Goal: Obtain resource: Download file/media

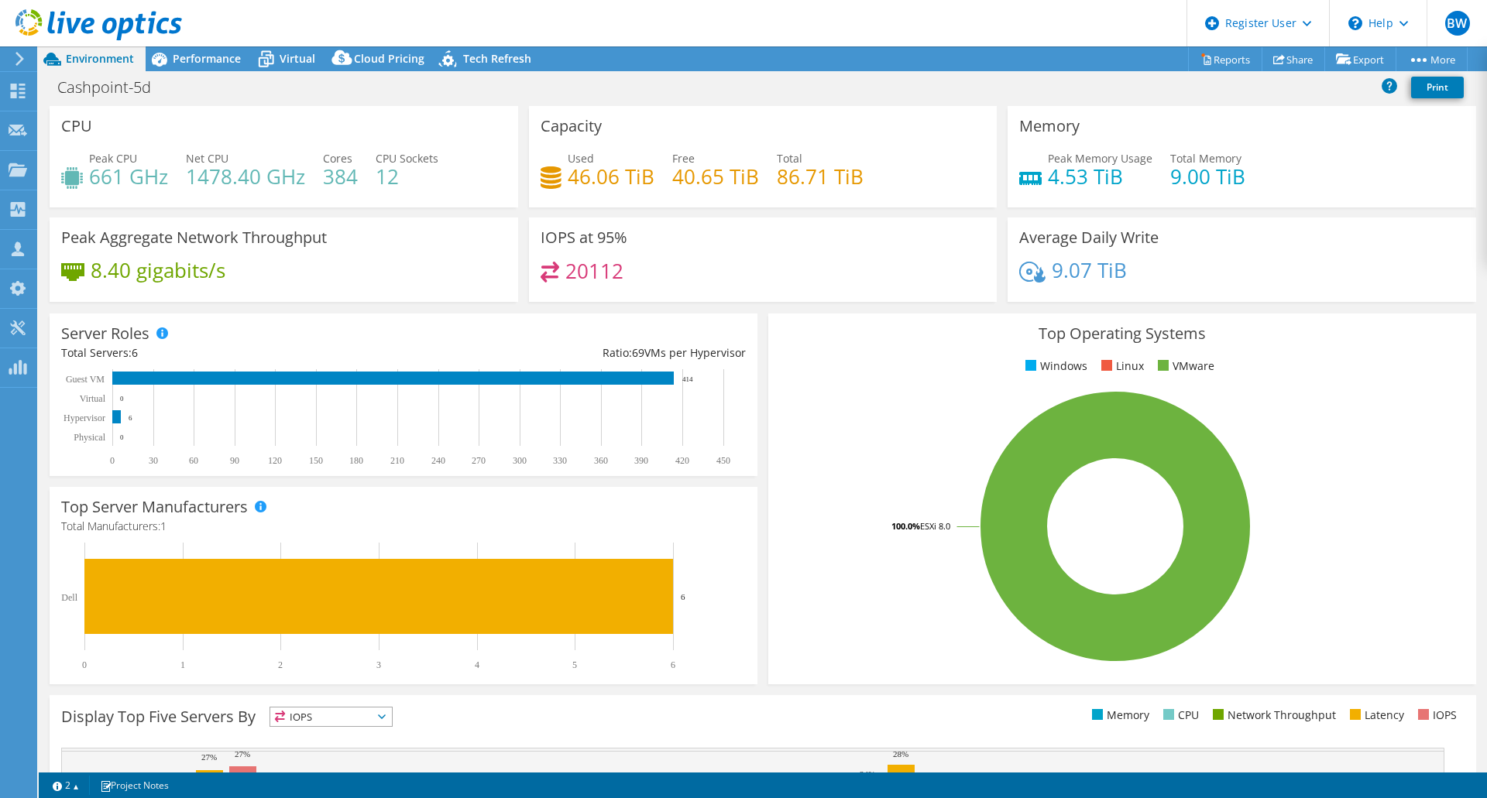
select select "USD"
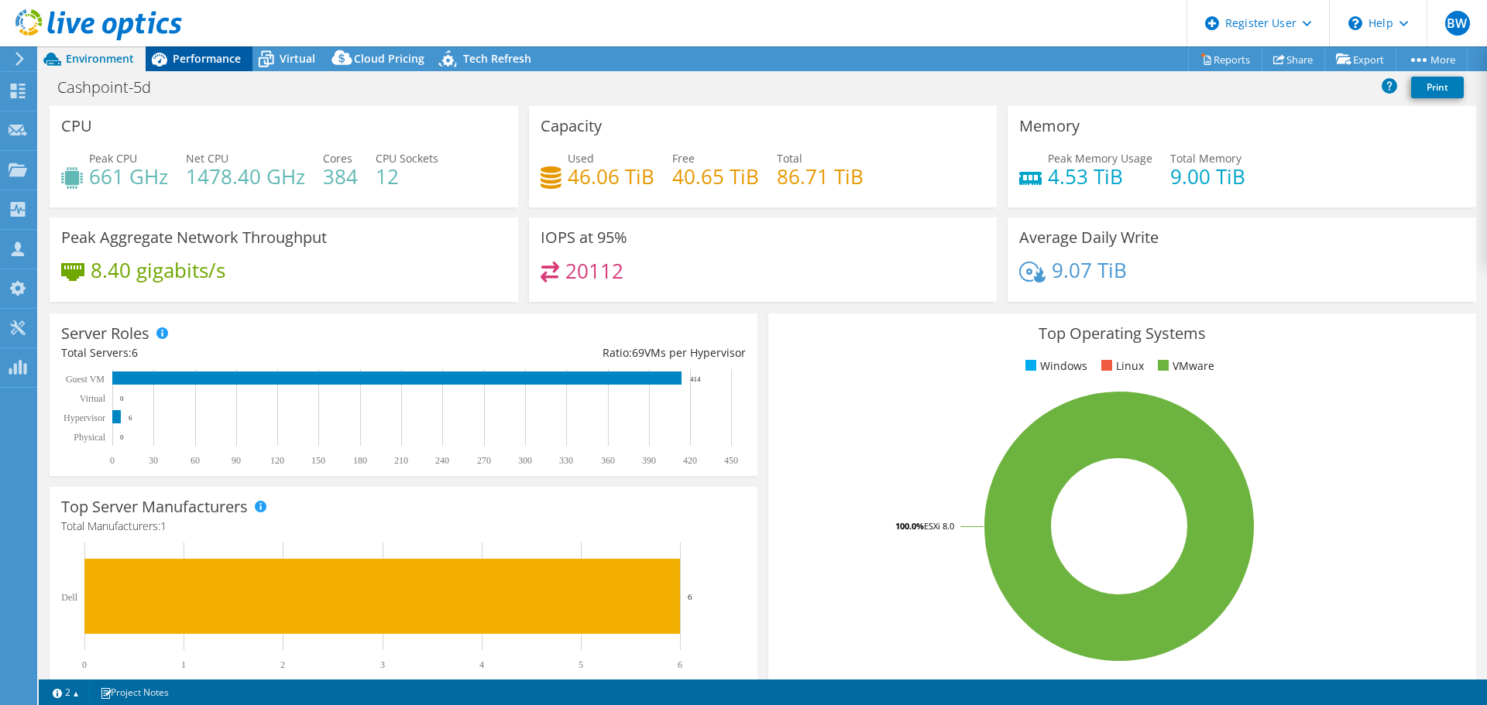
click at [203, 57] on span "Performance" at bounding box center [207, 58] width 68 height 15
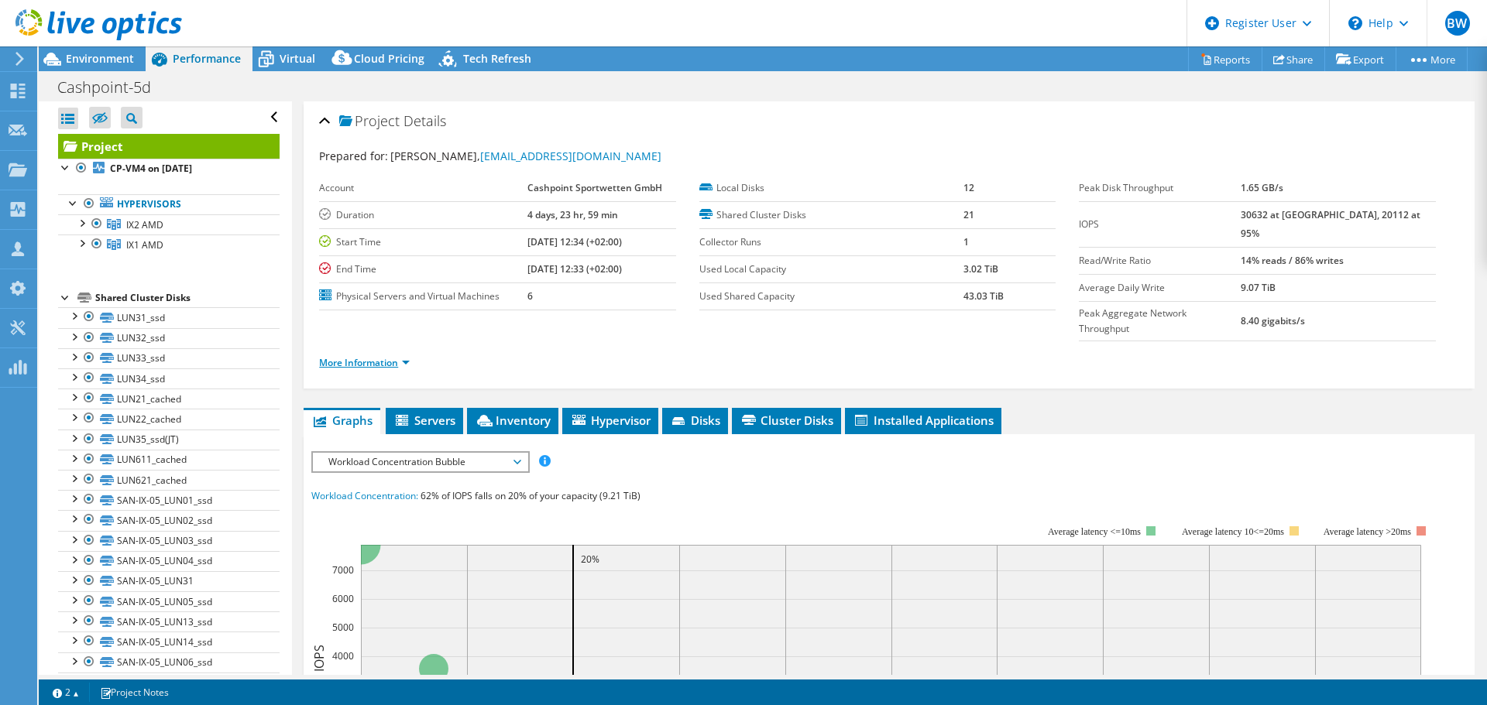
click at [403, 356] on link "More Information" at bounding box center [364, 362] width 91 height 13
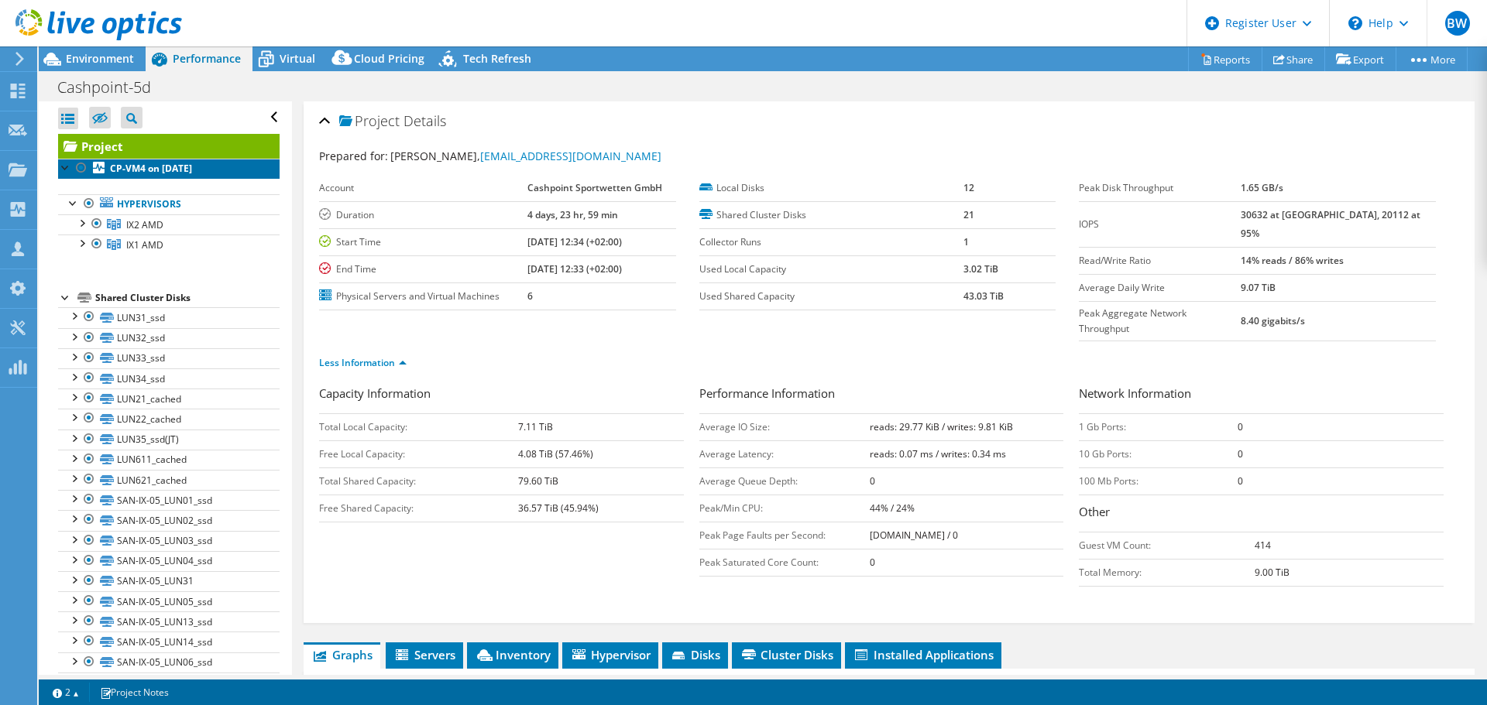
click at [220, 168] on link "CP-VM4 on [DATE]" at bounding box center [168, 169] width 221 height 20
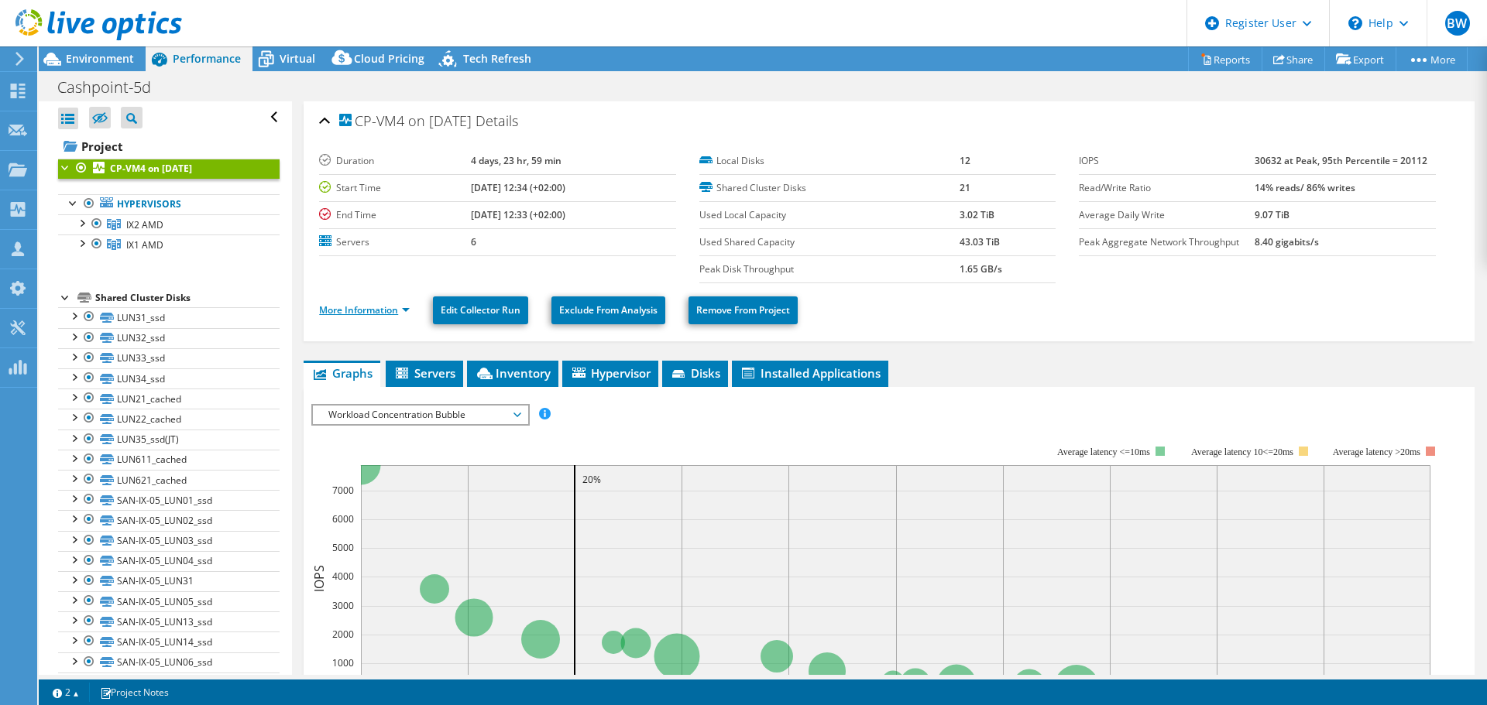
click at [407, 313] on link "More Information" at bounding box center [364, 310] width 91 height 13
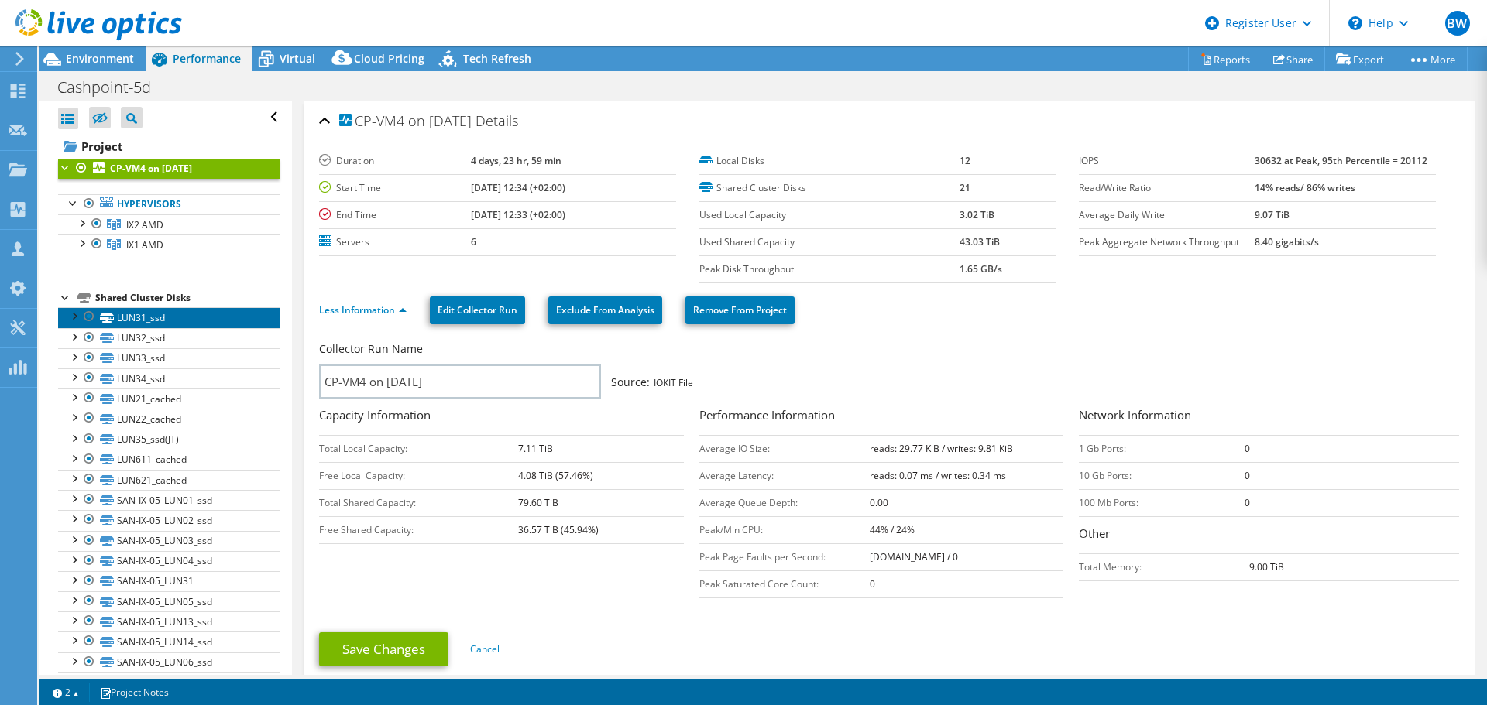
click at [172, 321] on link "LUN31_ssd" at bounding box center [168, 317] width 221 height 20
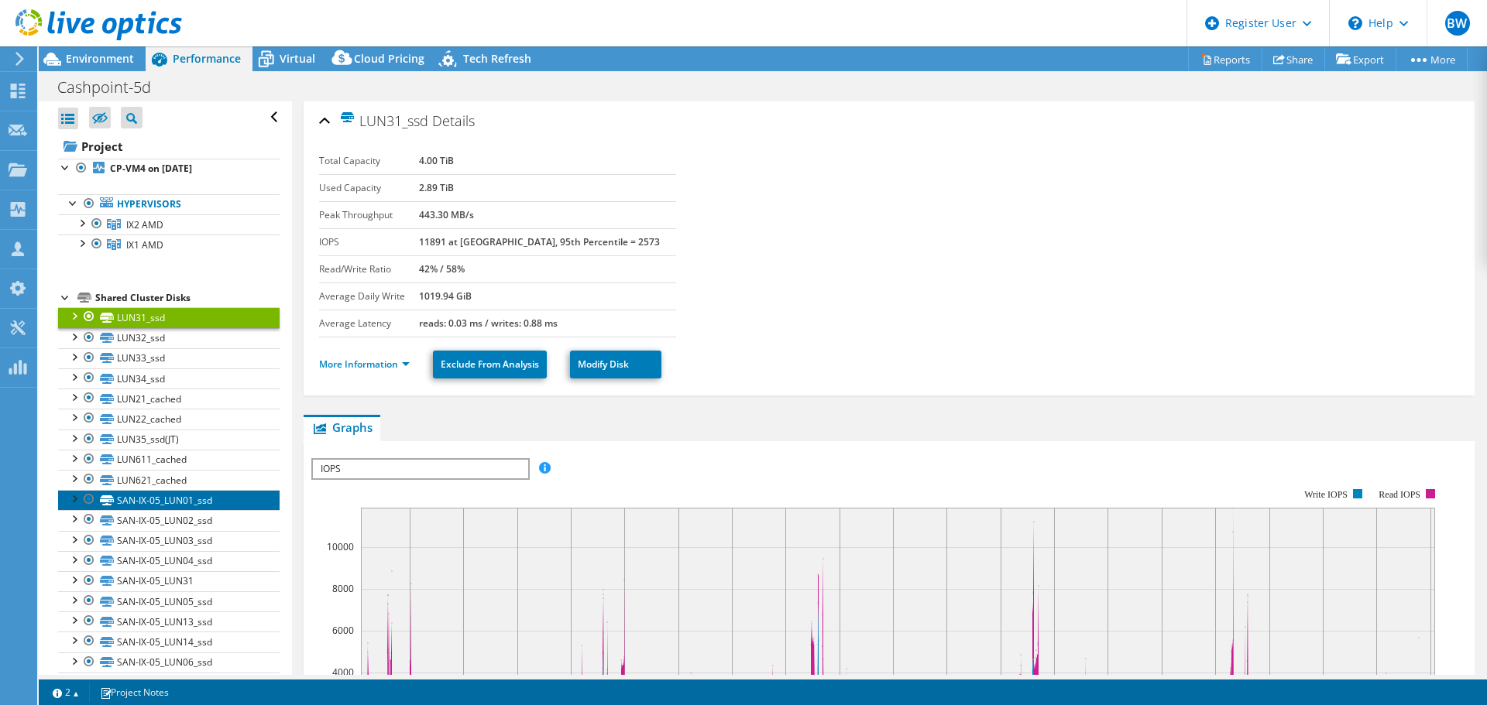
click at [227, 506] on link "SAN-IX-05_LUN01_ssd" at bounding box center [168, 500] width 221 height 20
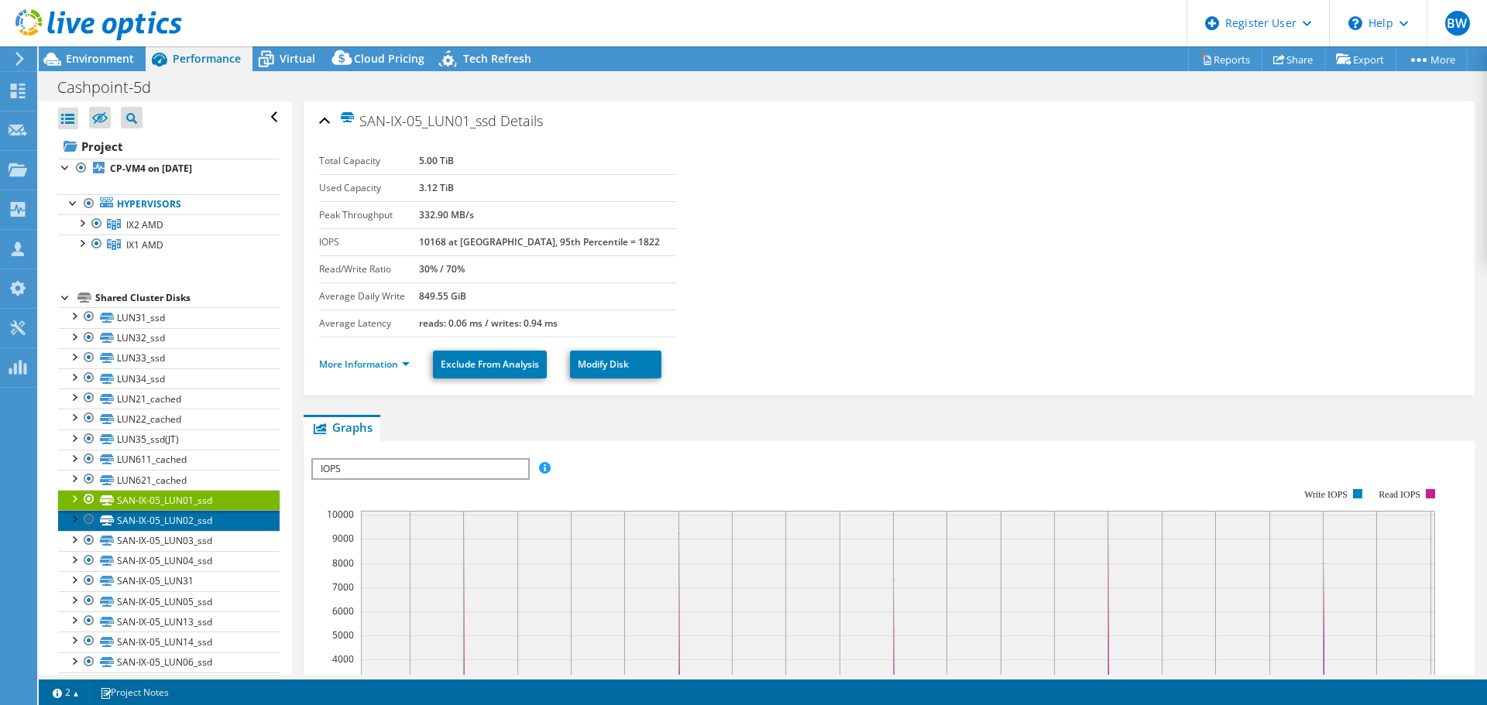
click at [222, 519] on link "SAN-IX-05_LUN02_ssd" at bounding box center [168, 520] width 221 height 20
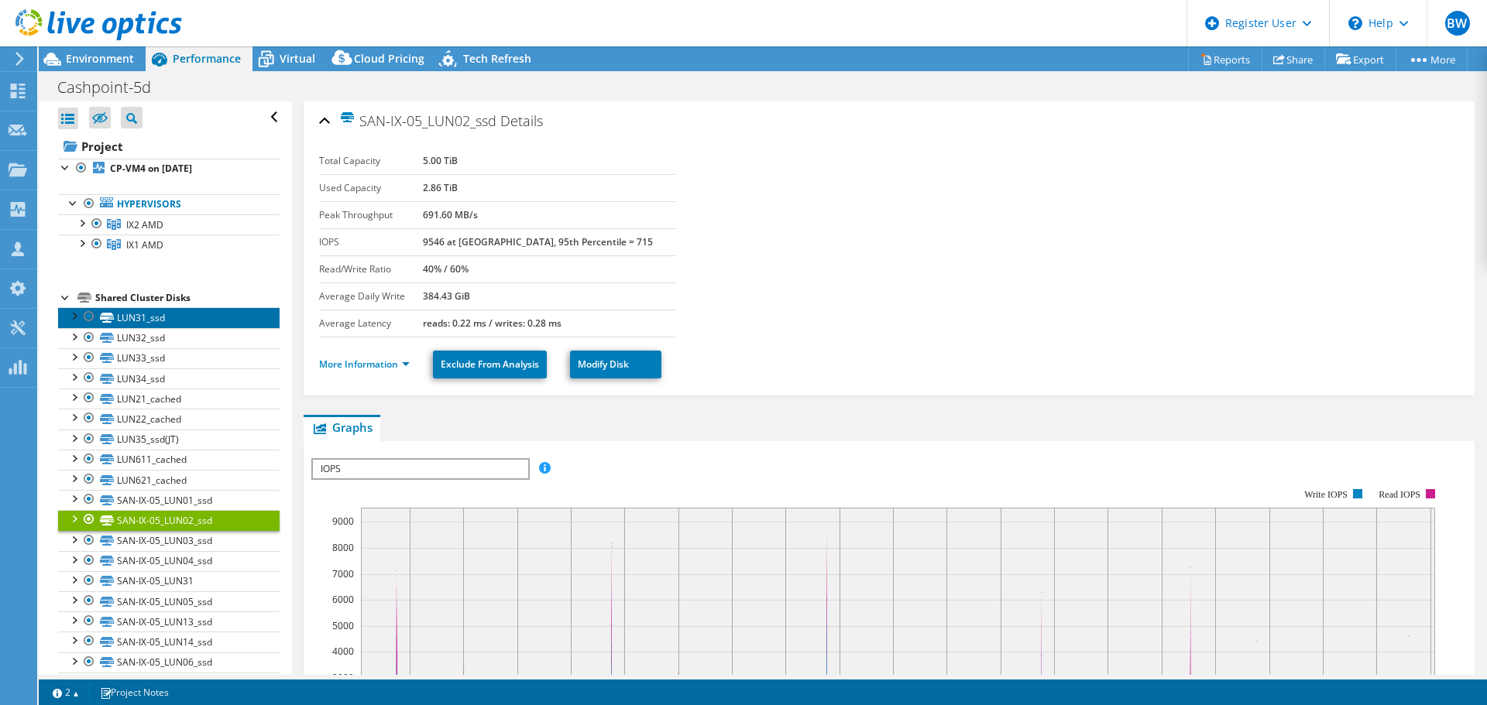
click at [178, 316] on link "LUN31_ssd" at bounding box center [168, 317] width 221 height 20
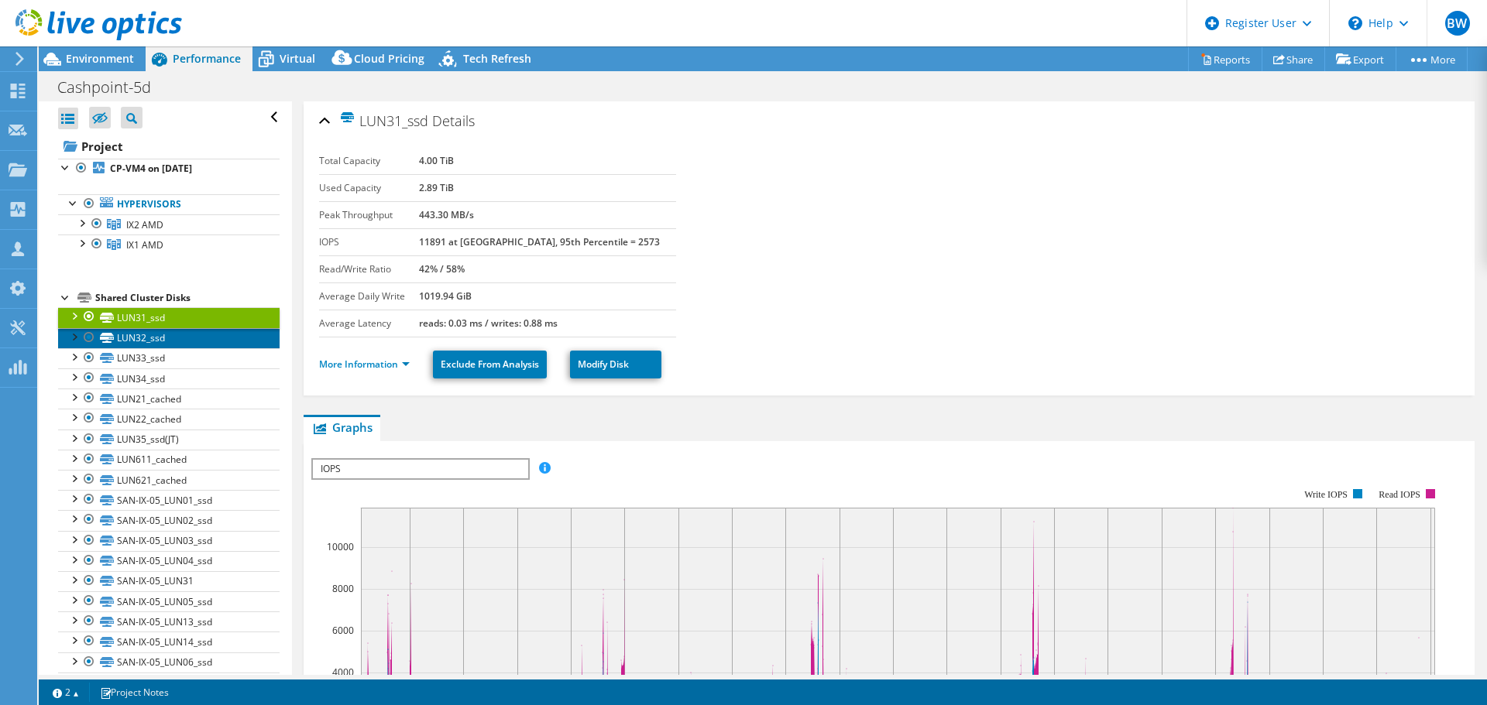
click at [190, 336] on link "LUN32_ssd" at bounding box center [168, 338] width 221 height 20
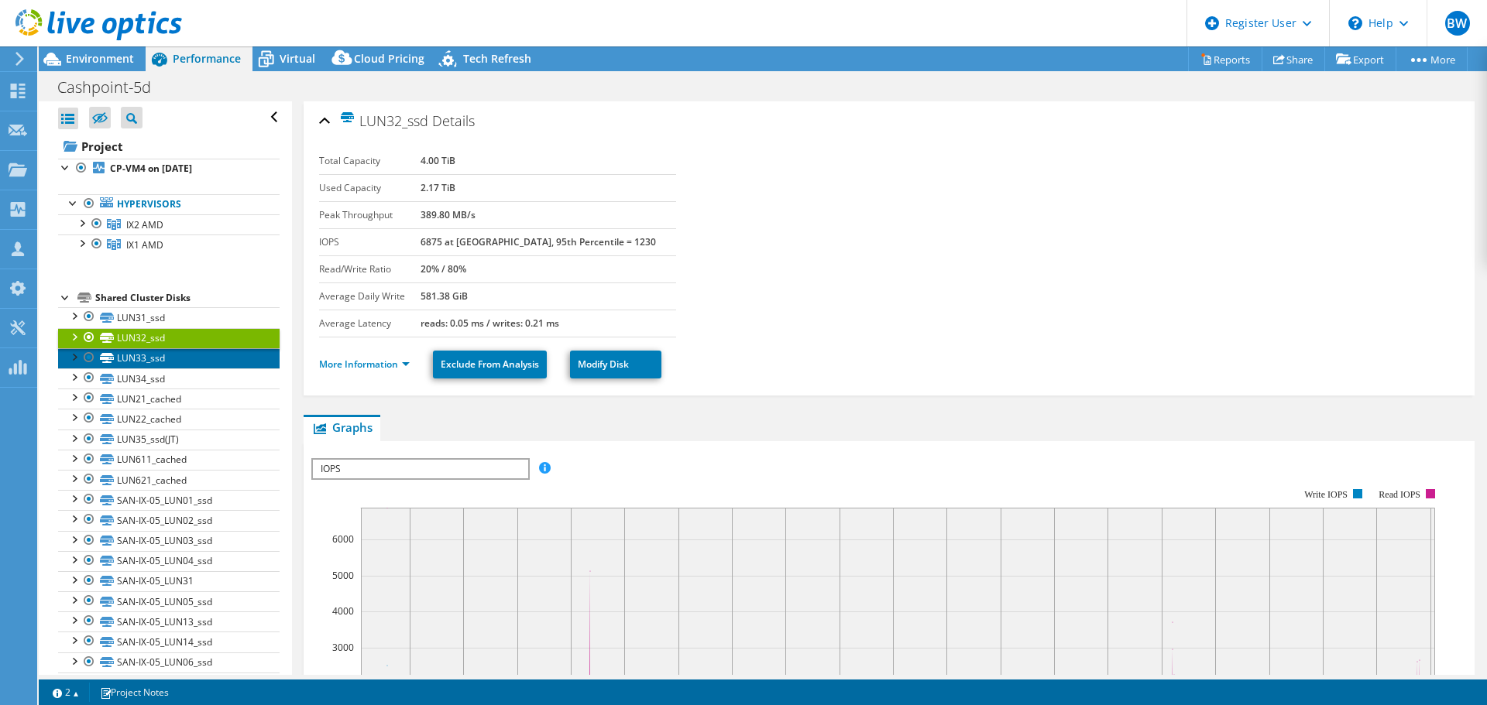
click at [187, 355] on link "LUN33_ssd" at bounding box center [168, 358] width 221 height 20
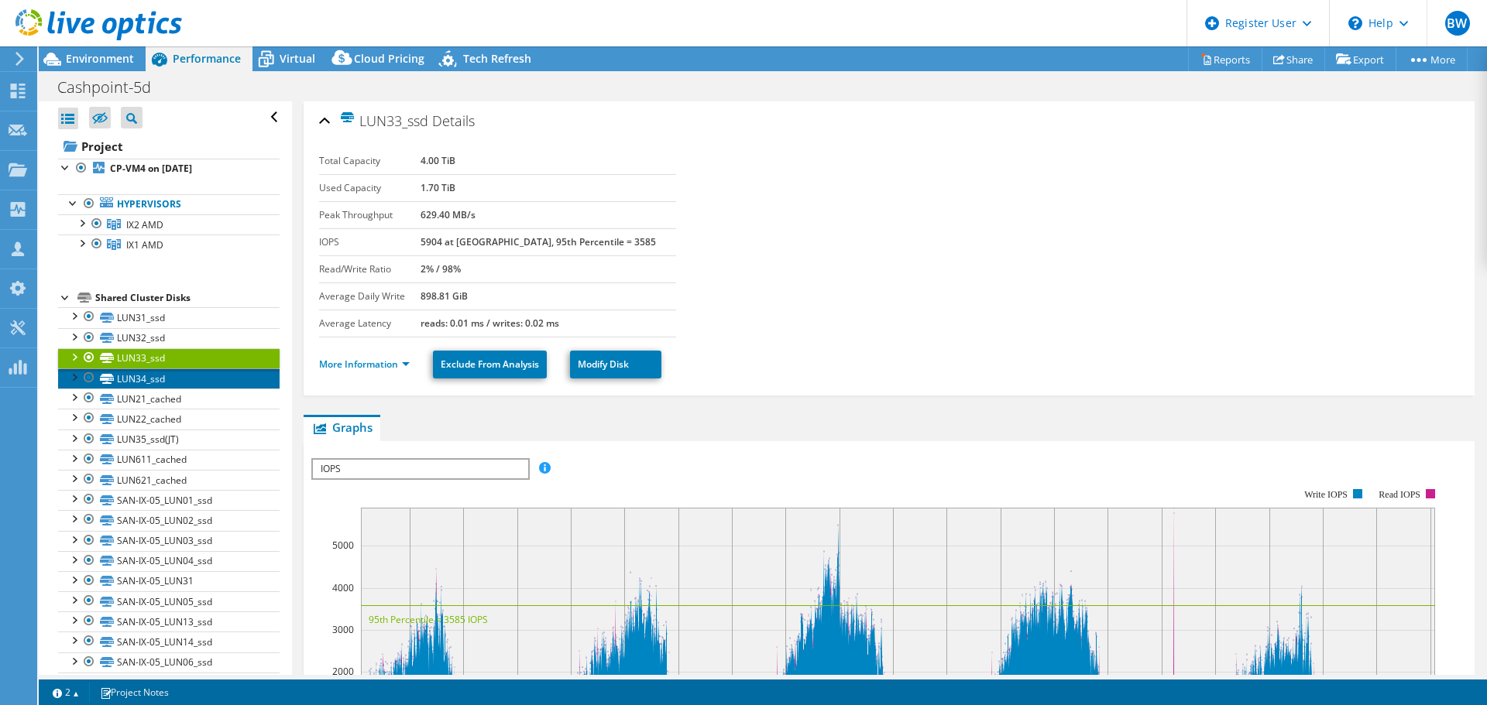
click at [190, 372] on link "LUN34_ssd" at bounding box center [168, 379] width 221 height 20
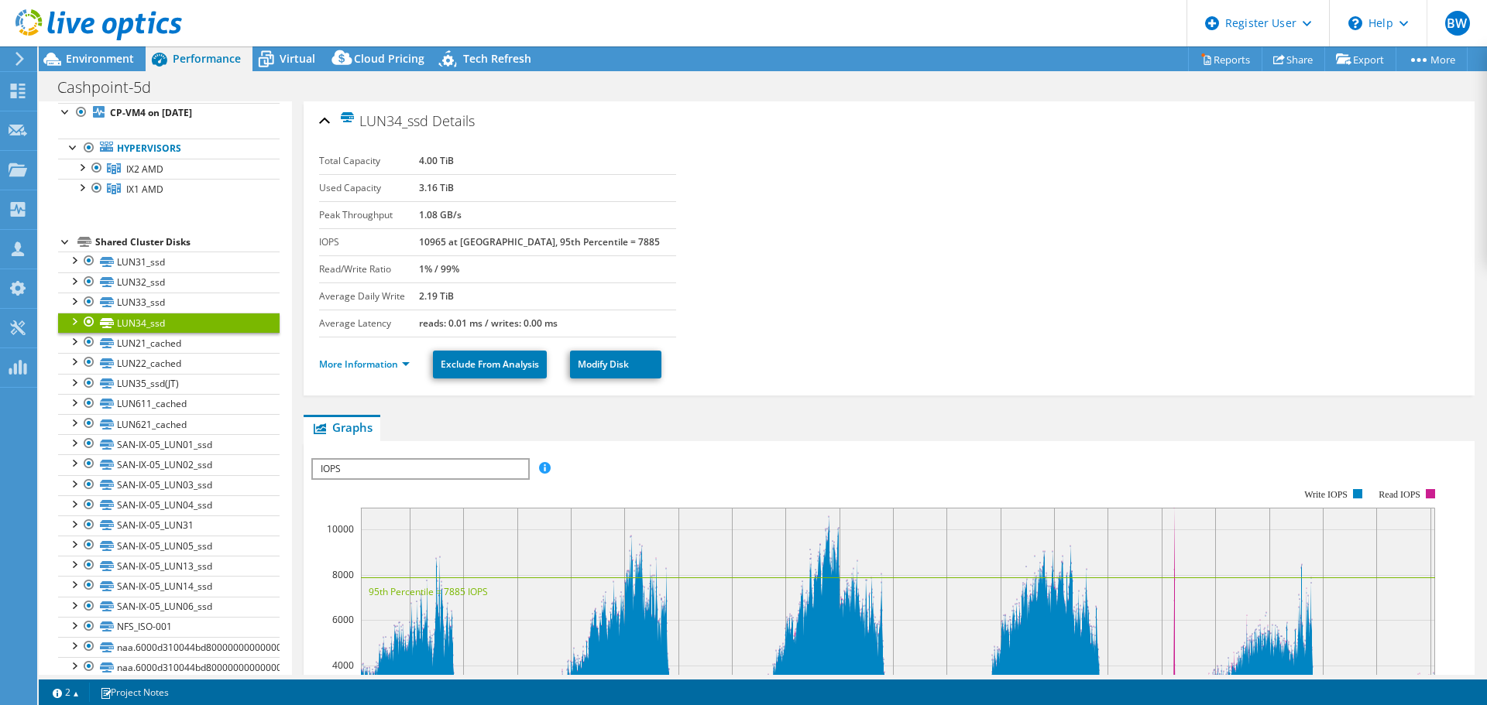
scroll to position [77, 0]
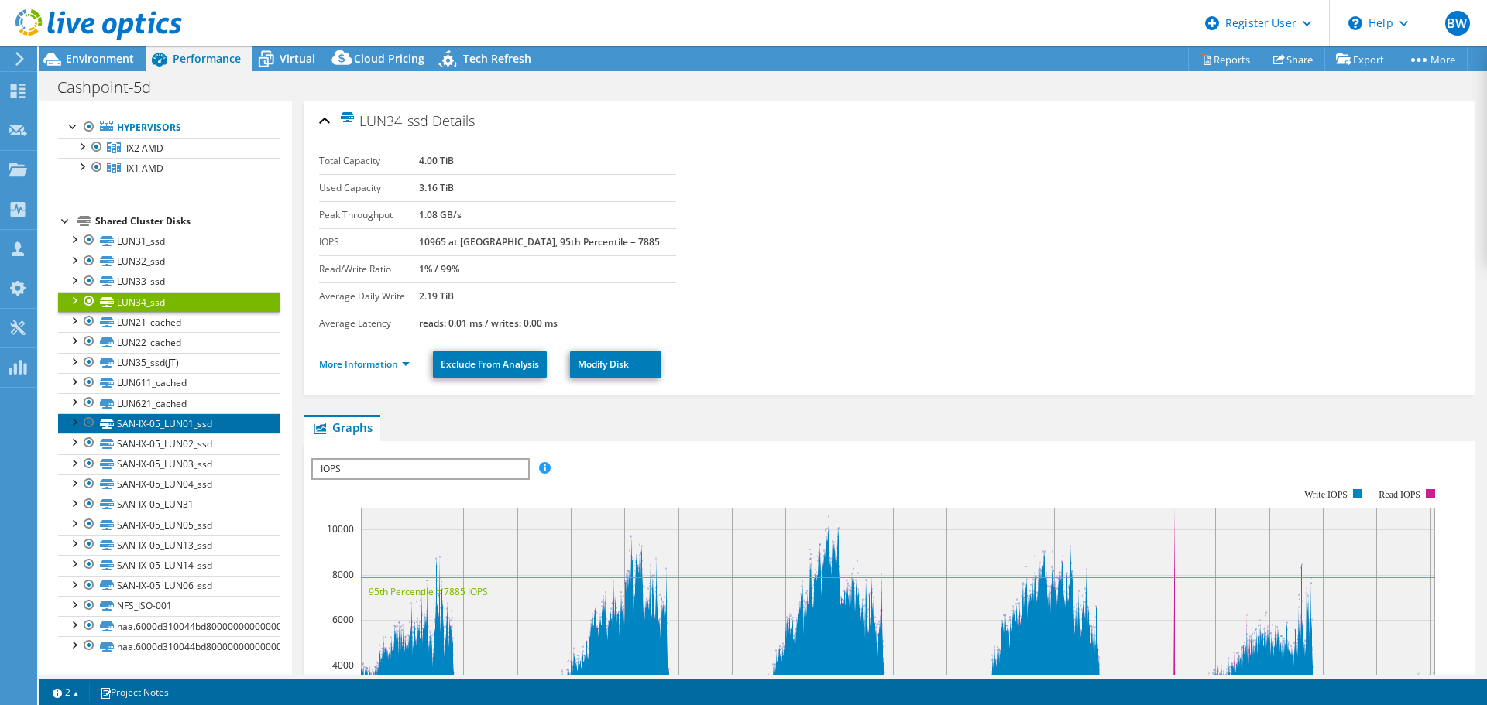
click at [223, 424] on link "SAN-IX-05_LUN01_ssd" at bounding box center [168, 423] width 221 height 20
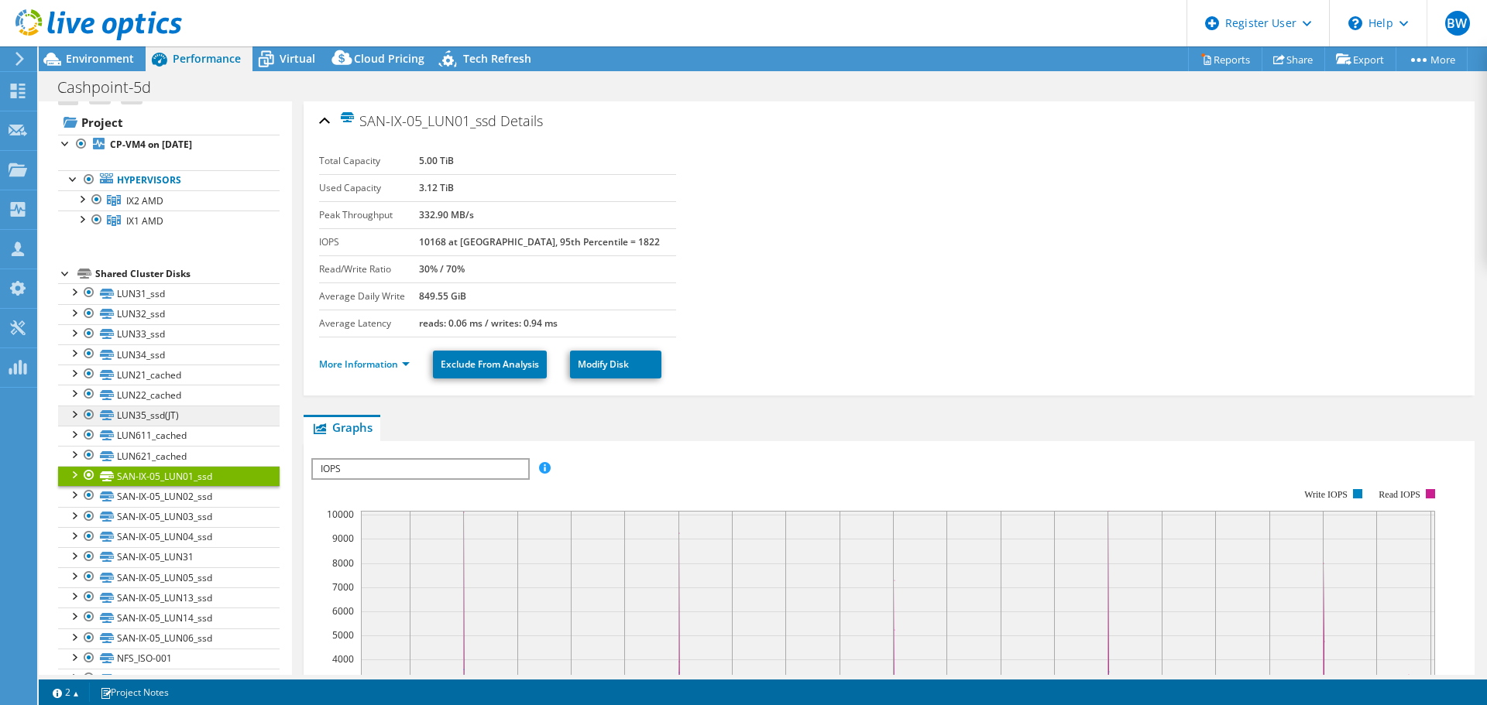
scroll to position [0, 0]
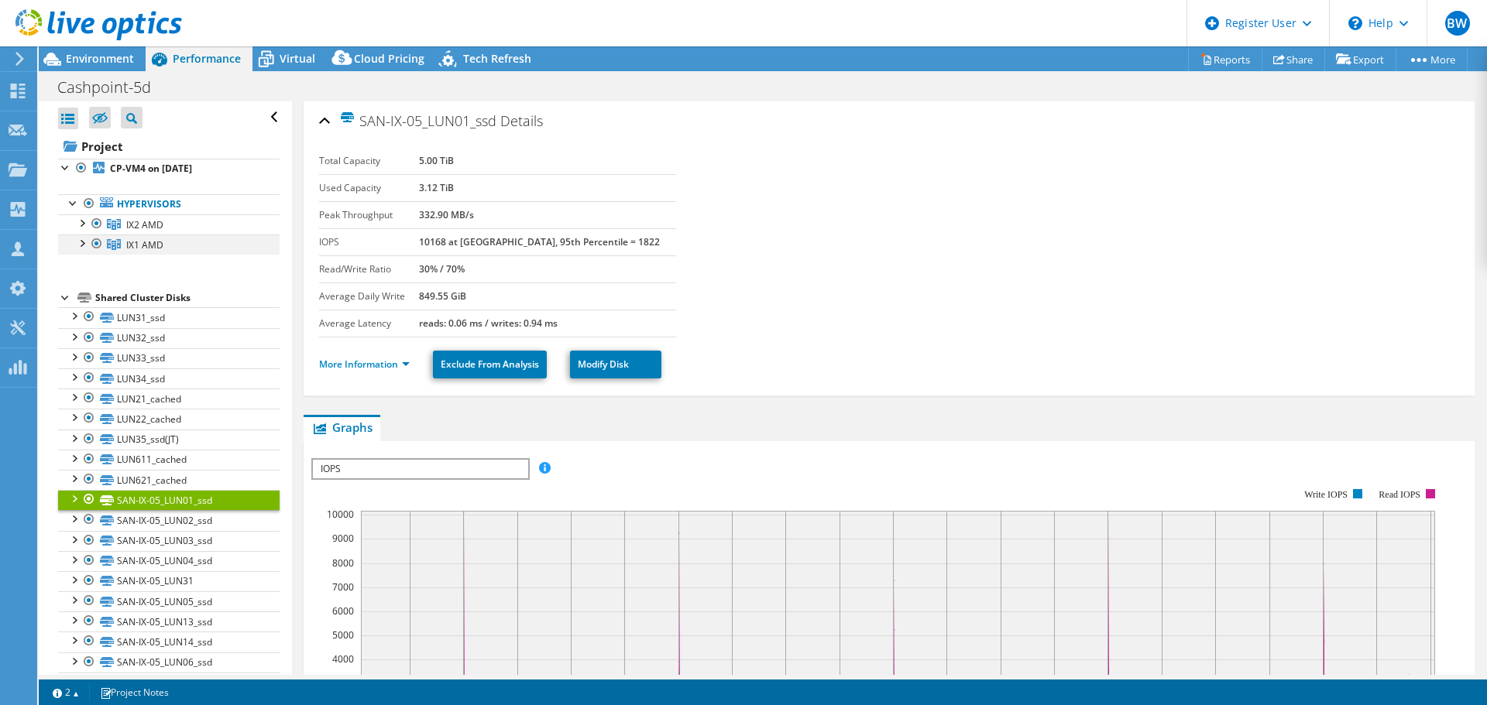
click at [81, 248] on div at bounding box center [81, 242] width 15 height 15
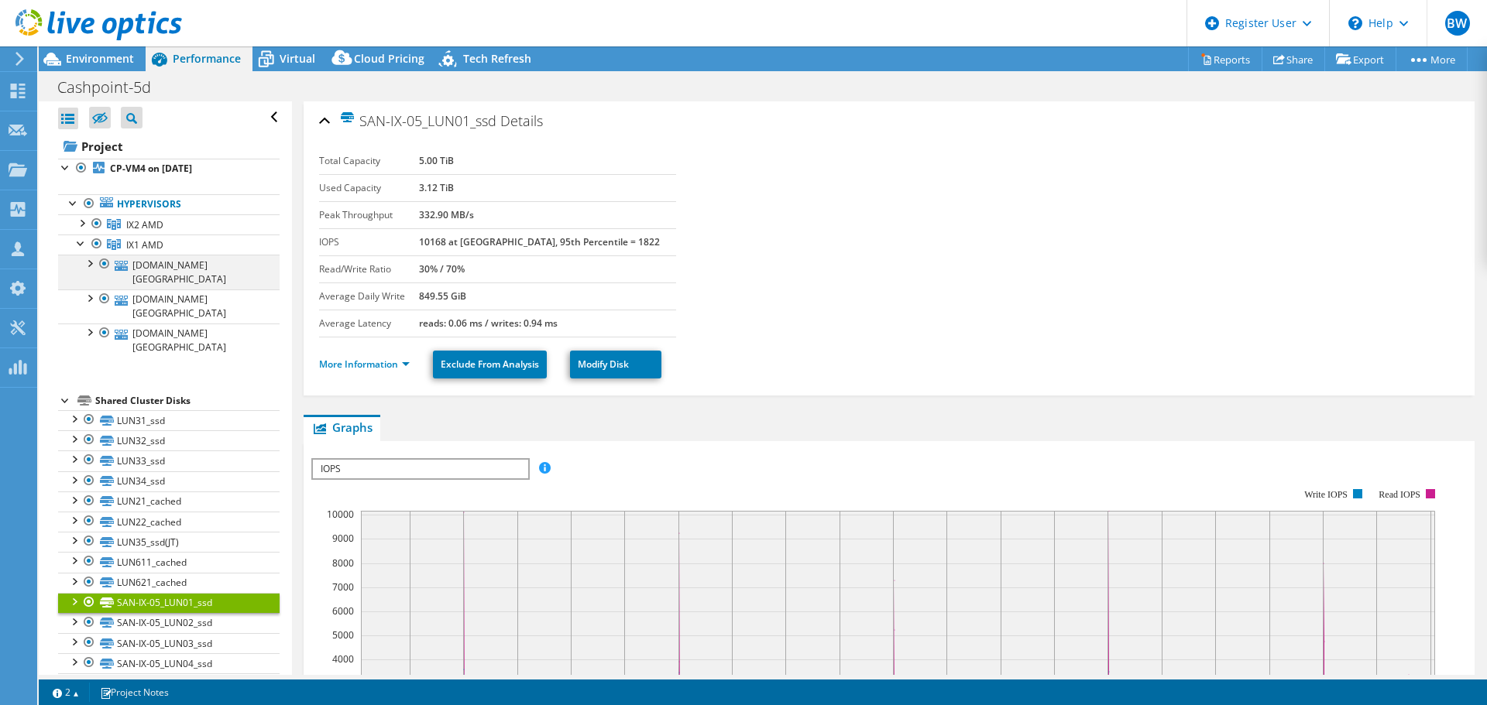
click at [90, 263] on div at bounding box center [88, 262] width 15 height 15
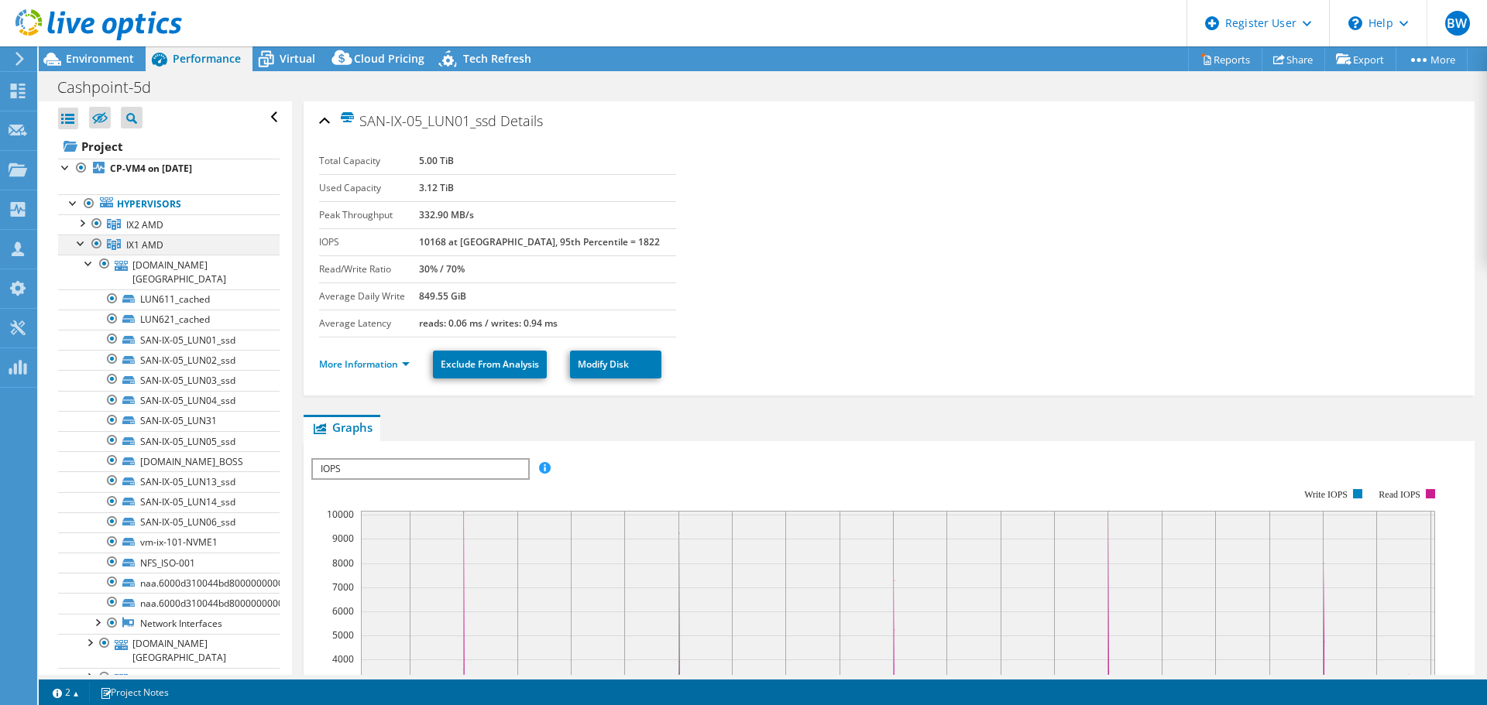
click at [79, 249] on div at bounding box center [81, 242] width 15 height 15
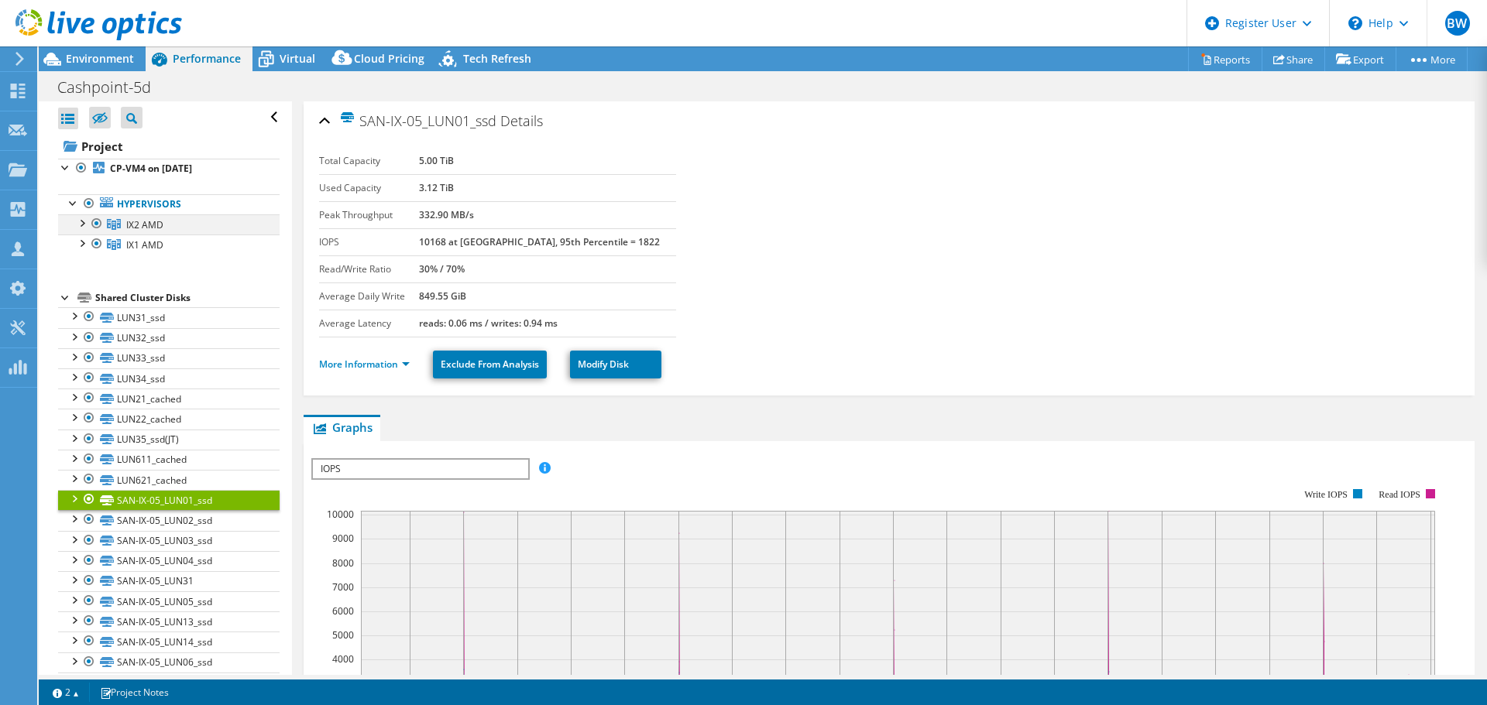
click at [77, 228] on div at bounding box center [81, 221] width 15 height 15
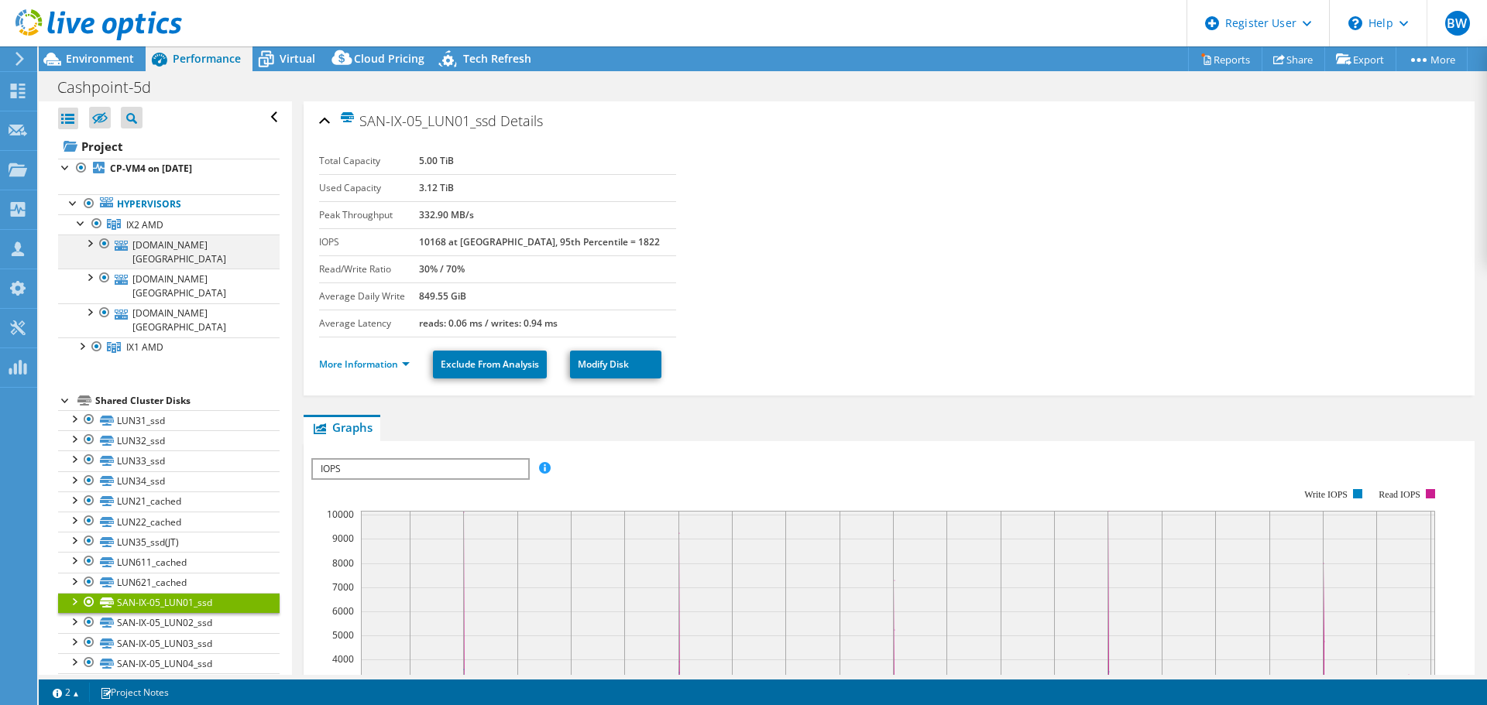
click at [87, 246] on div at bounding box center [88, 242] width 15 height 15
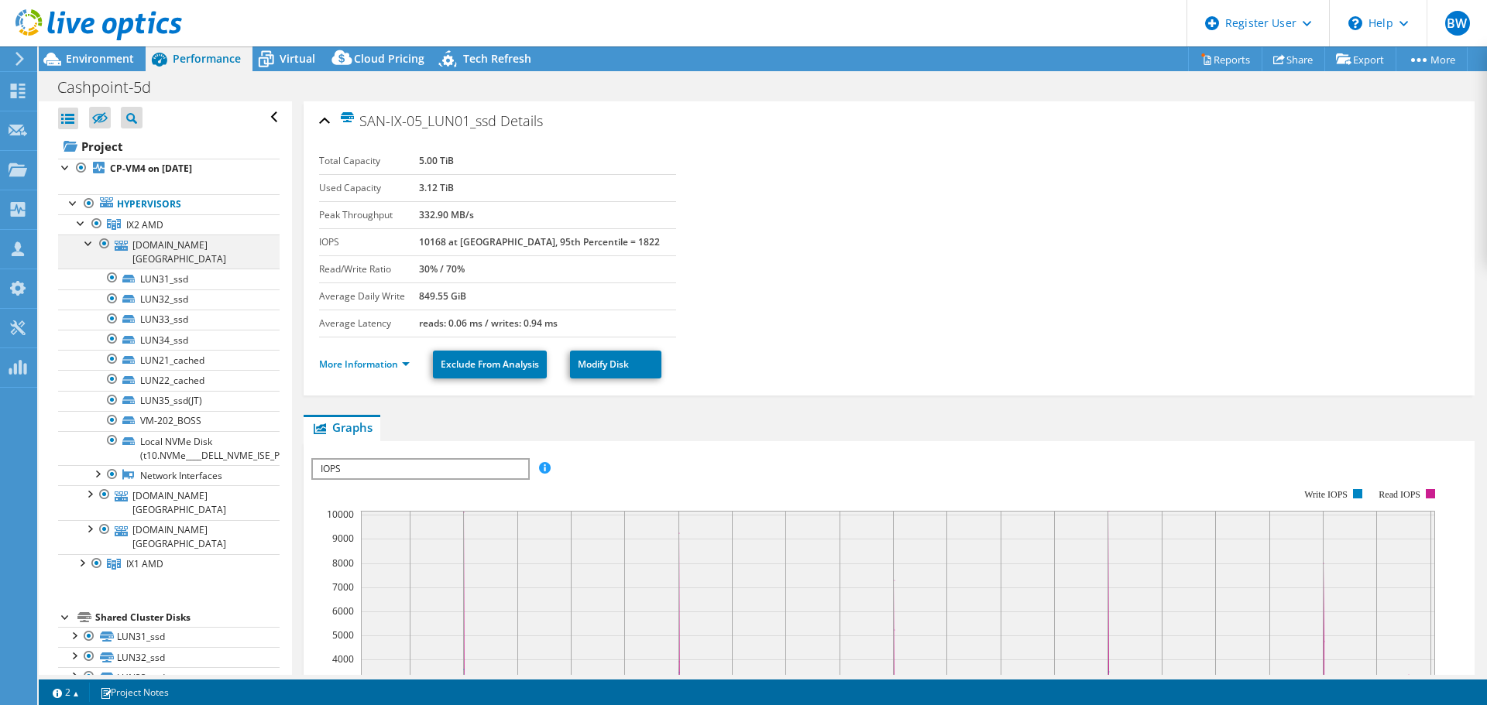
click at [87, 246] on div at bounding box center [88, 242] width 15 height 15
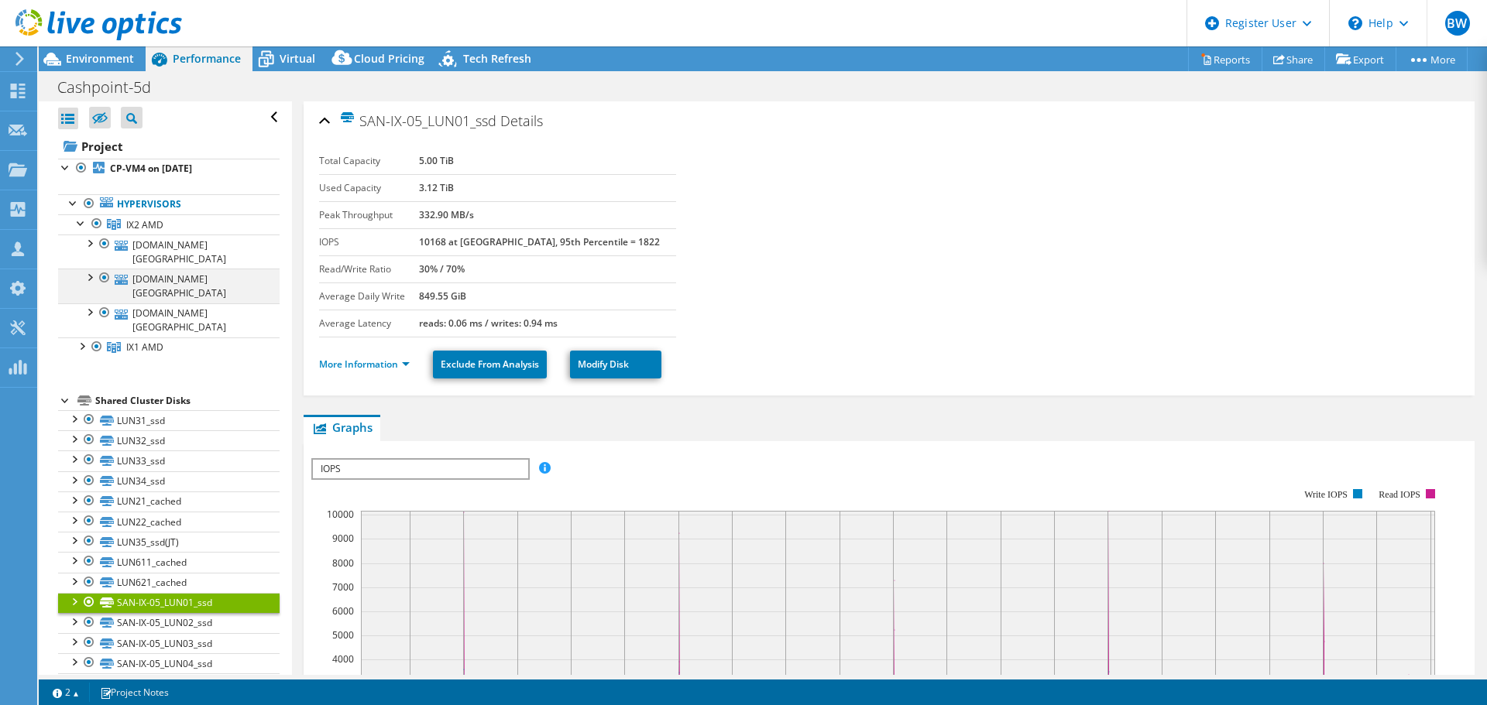
click at [90, 269] on div at bounding box center [88, 276] width 15 height 15
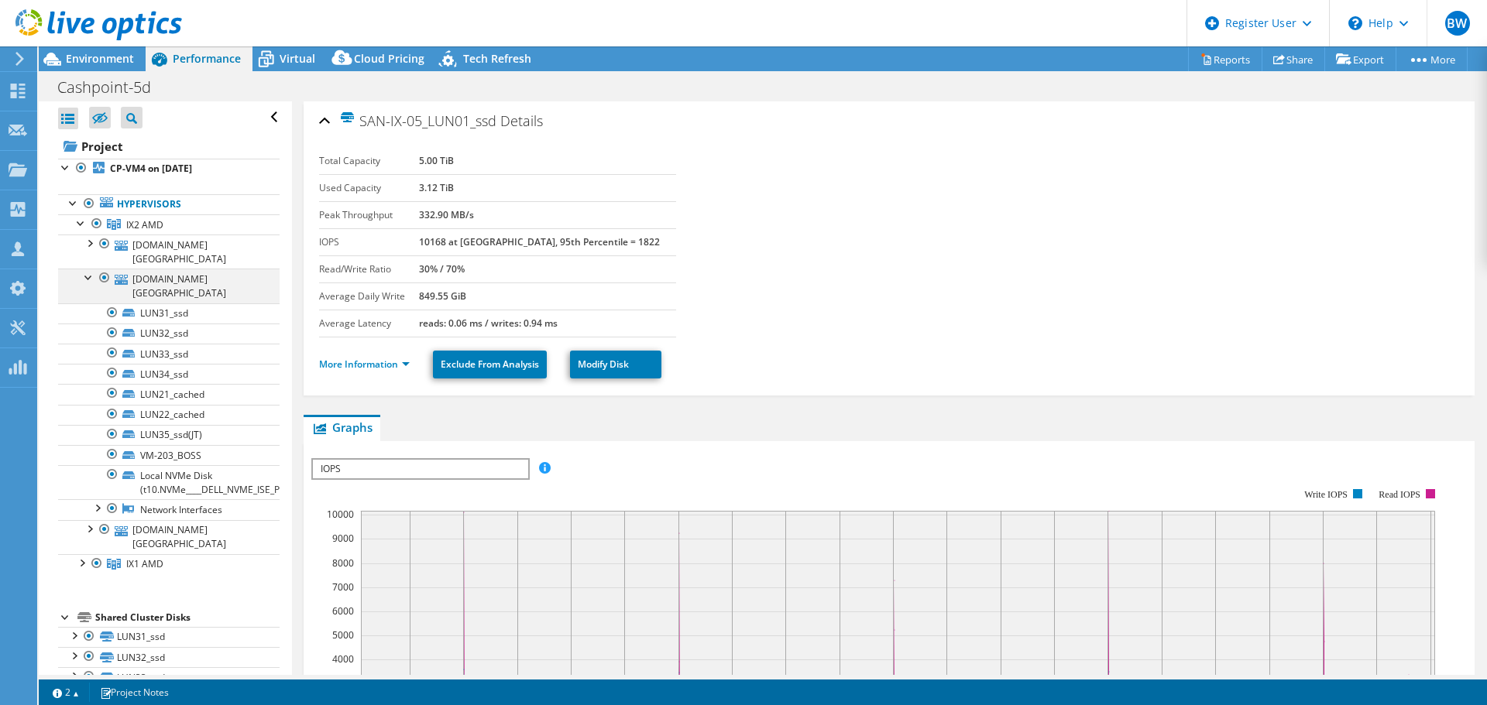
click at [90, 269] on div at bounding box center [88, 276] width 15 height 15
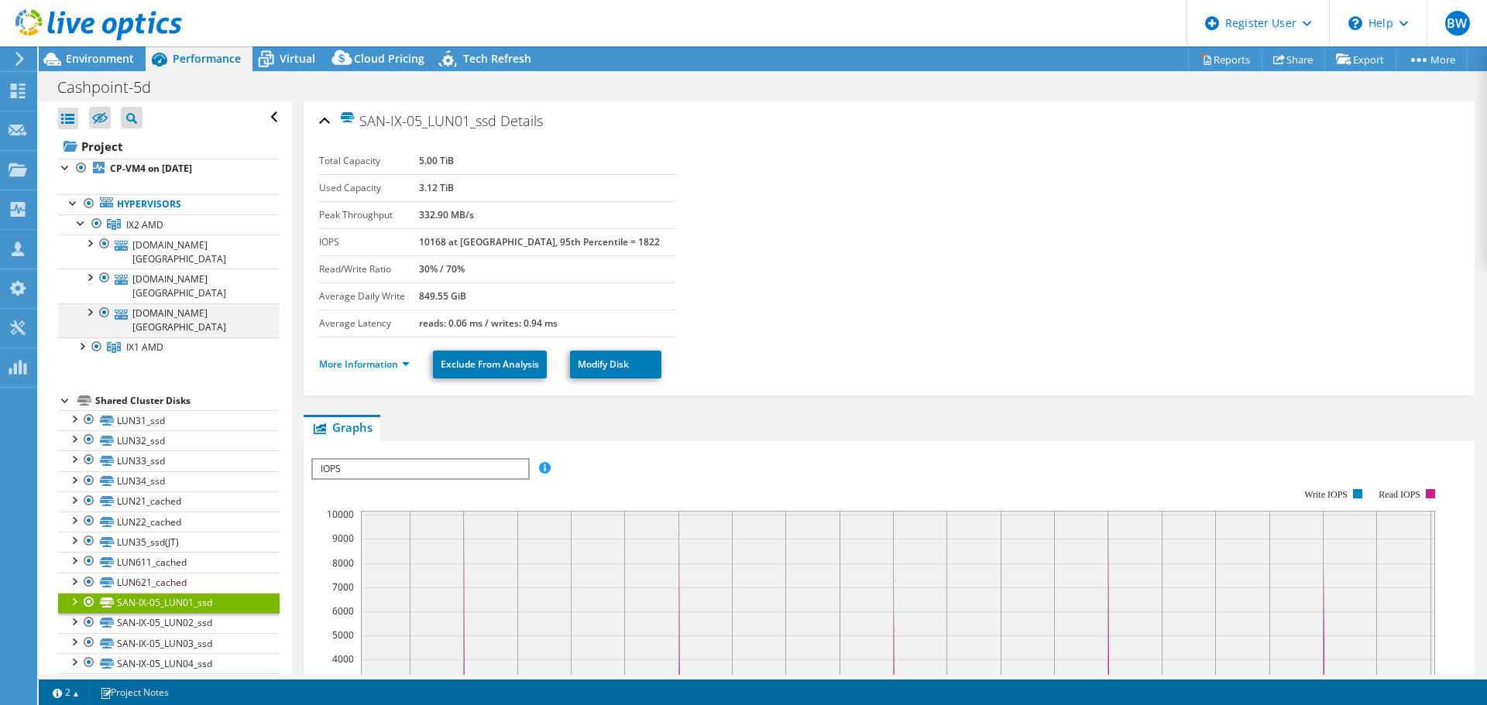
click at [87, 304] on div at bounding box center [88, 311] width 15 height 15
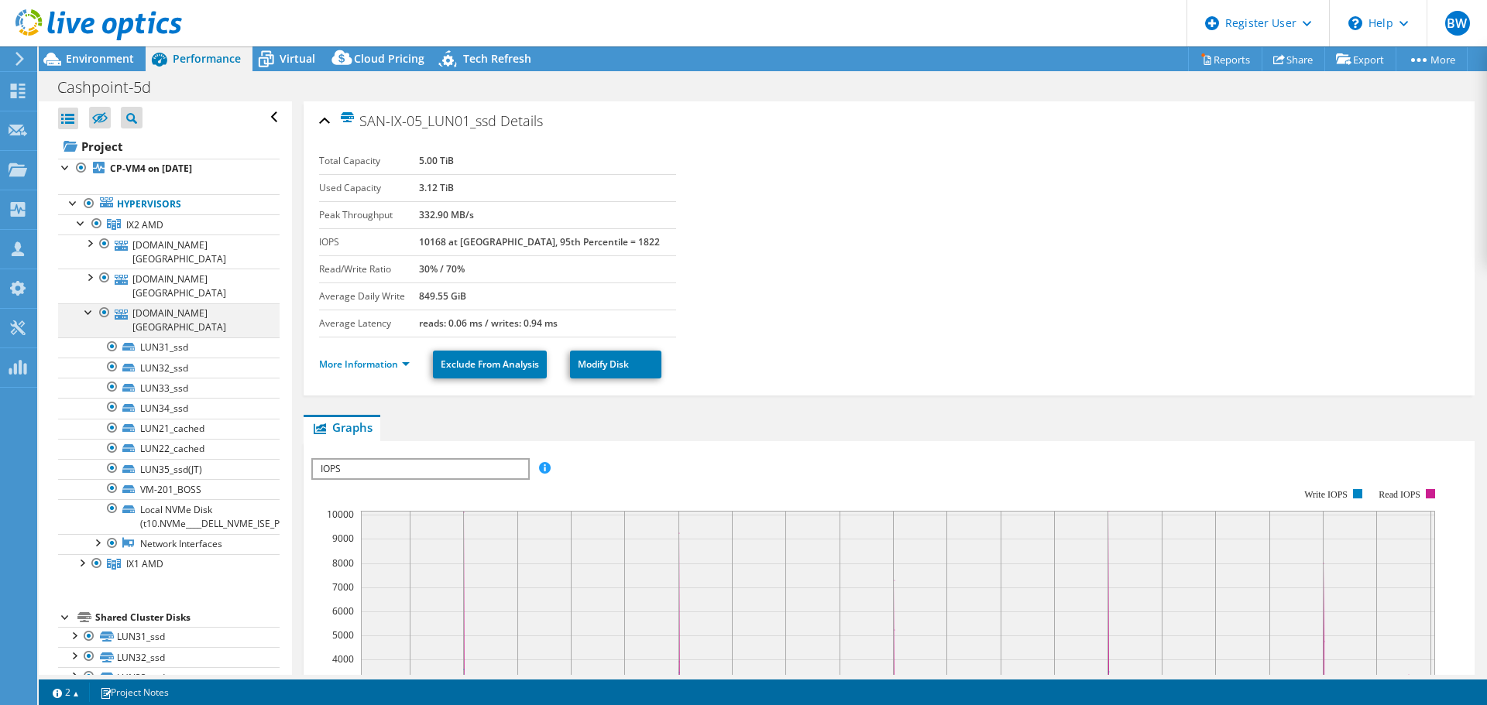
click at [87, 304] on div at bounding box center [88, 311] width 15 height 15
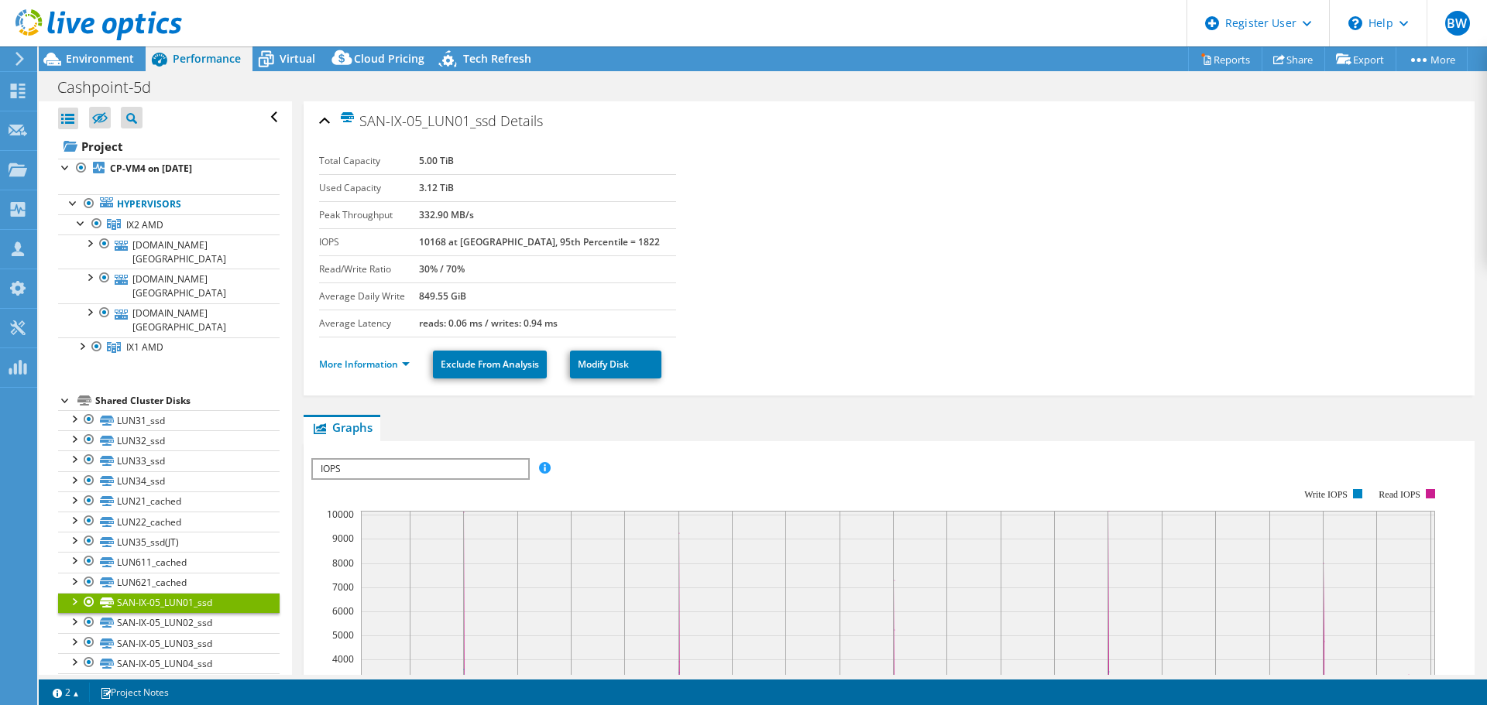
drag, startPoint x: 286, startPoint y: 64, endPoint x: 270, endPoint y: 73, distance: 18.4
click at [282, 67] on div "Virtual" at bounding box center [289, 58] width 74 height 25
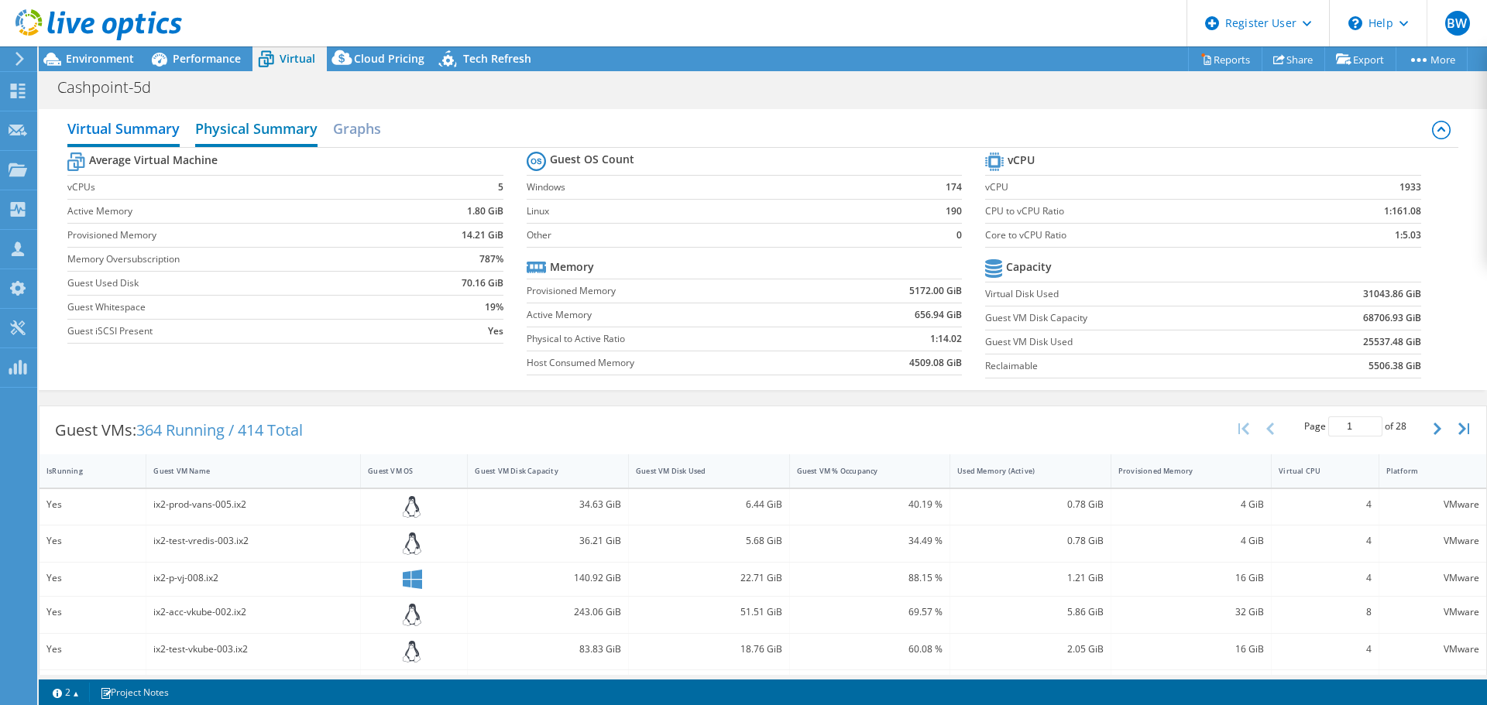
click at [256, 122] on h2 "Physical Summary" at bounding box center [256, 130] width 122 height 34
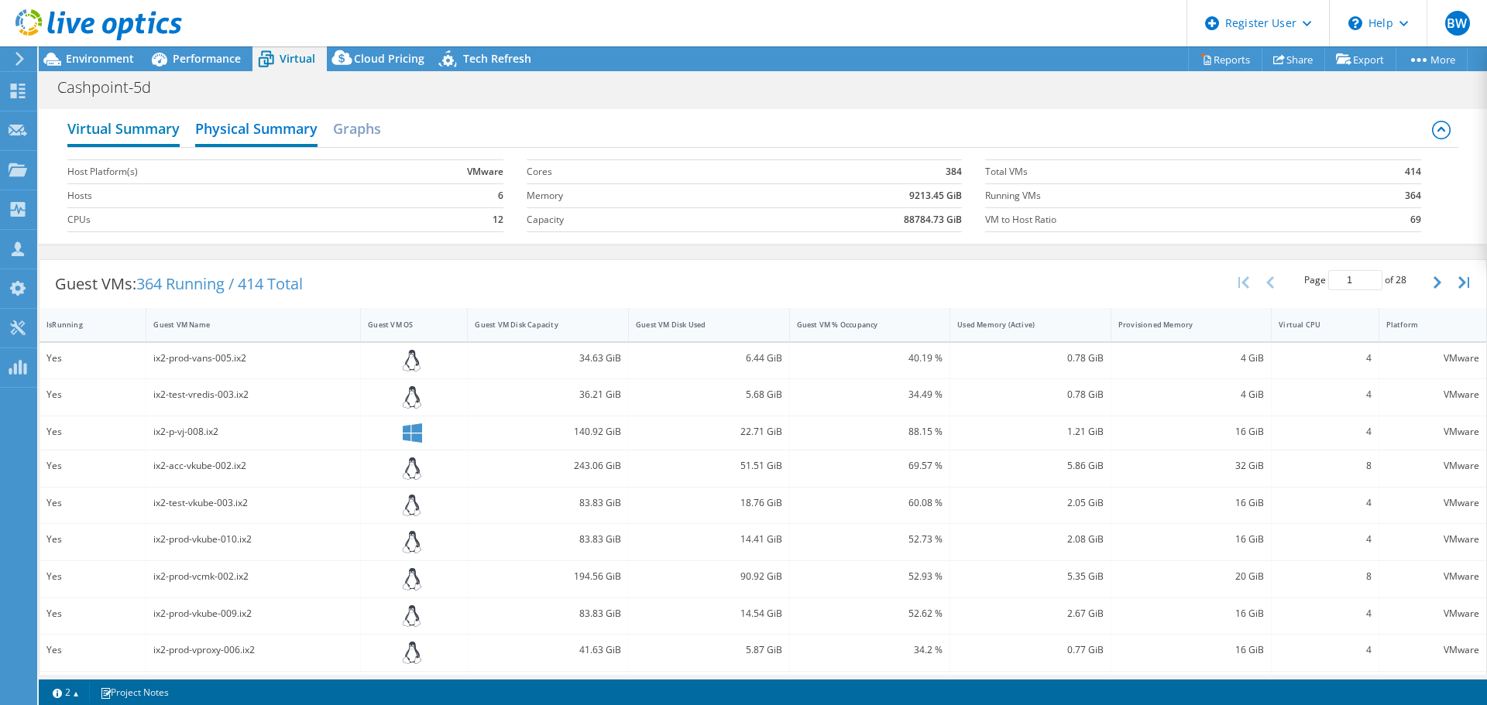
click at [152, 124] on h2 "Virtual Summary" at bounding box center [123, 130] width 112 height 34
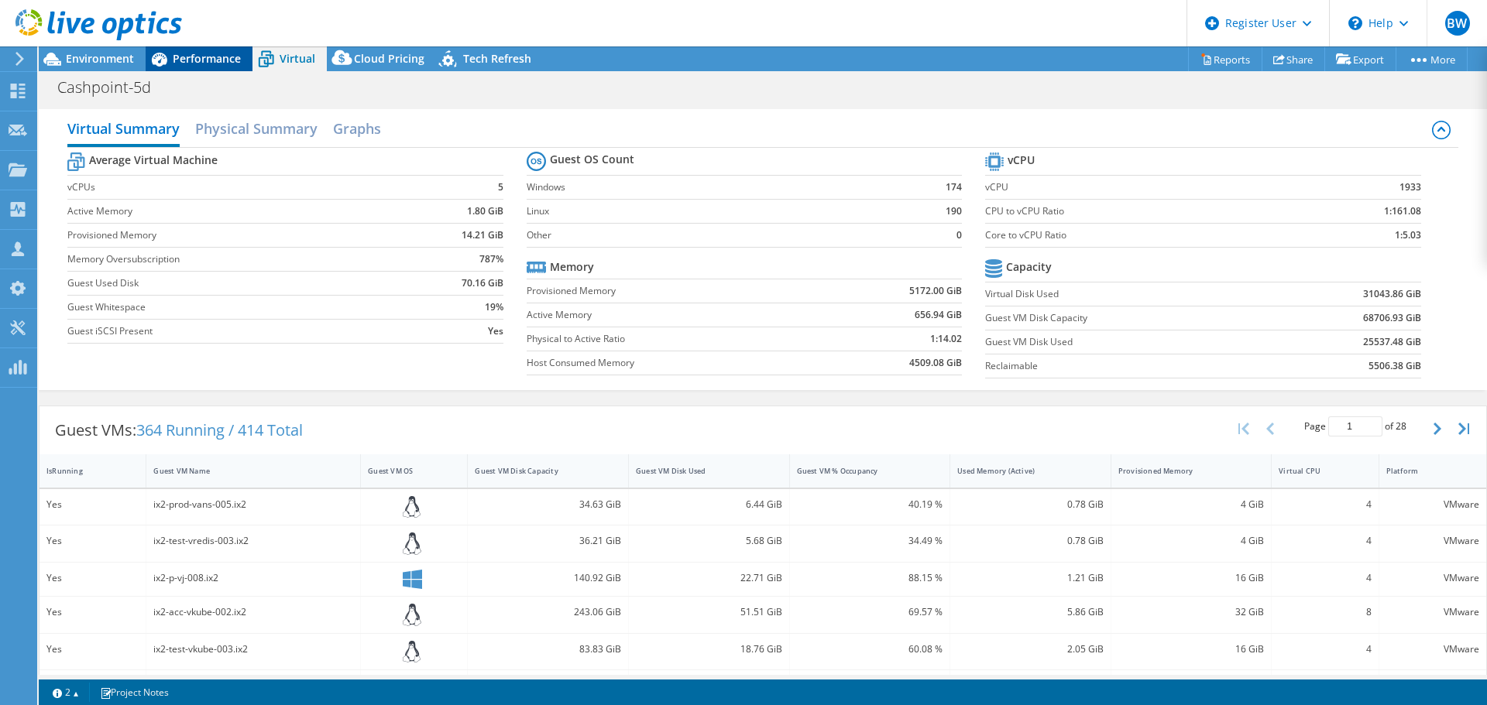
click at [201, 54] on span "Performance" at bounding box center [207, 58] width 68 height 15
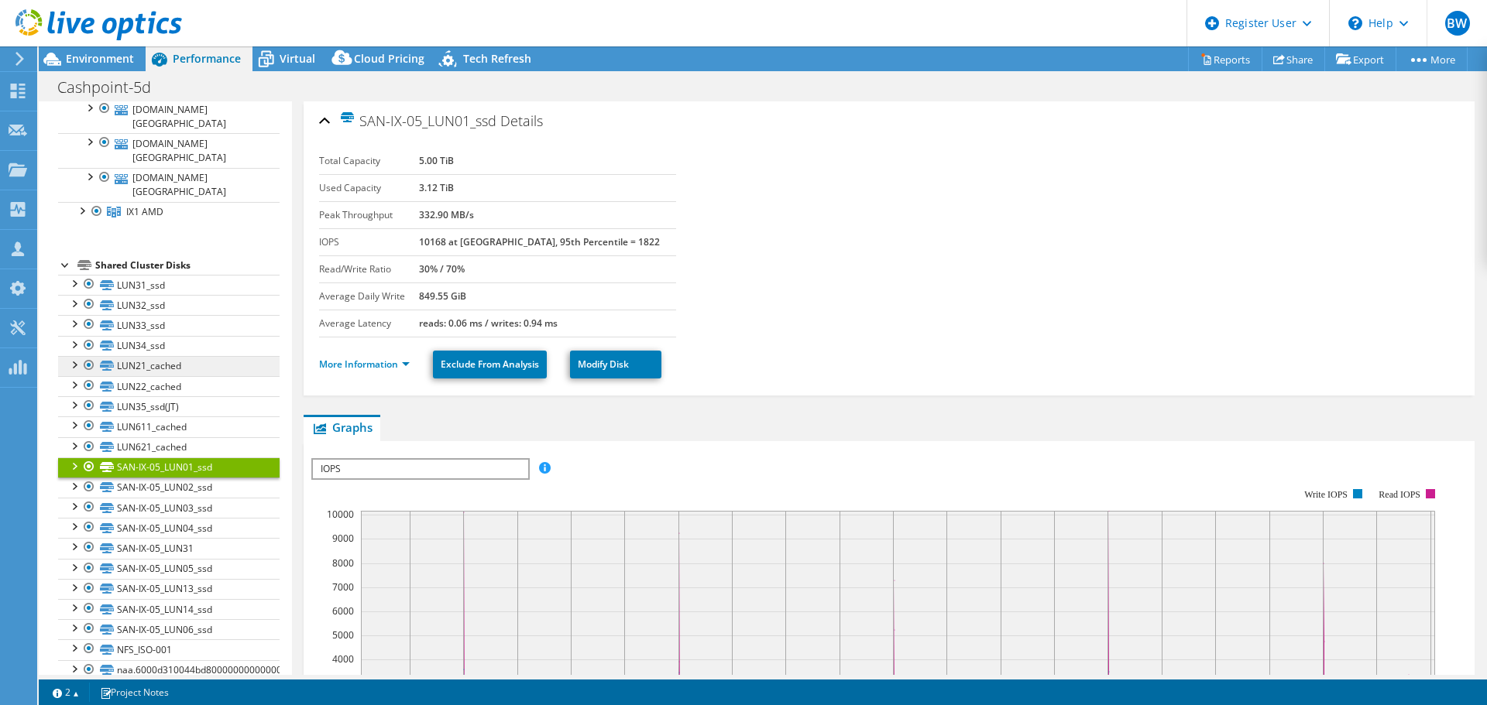
scroll to position [138, 0]
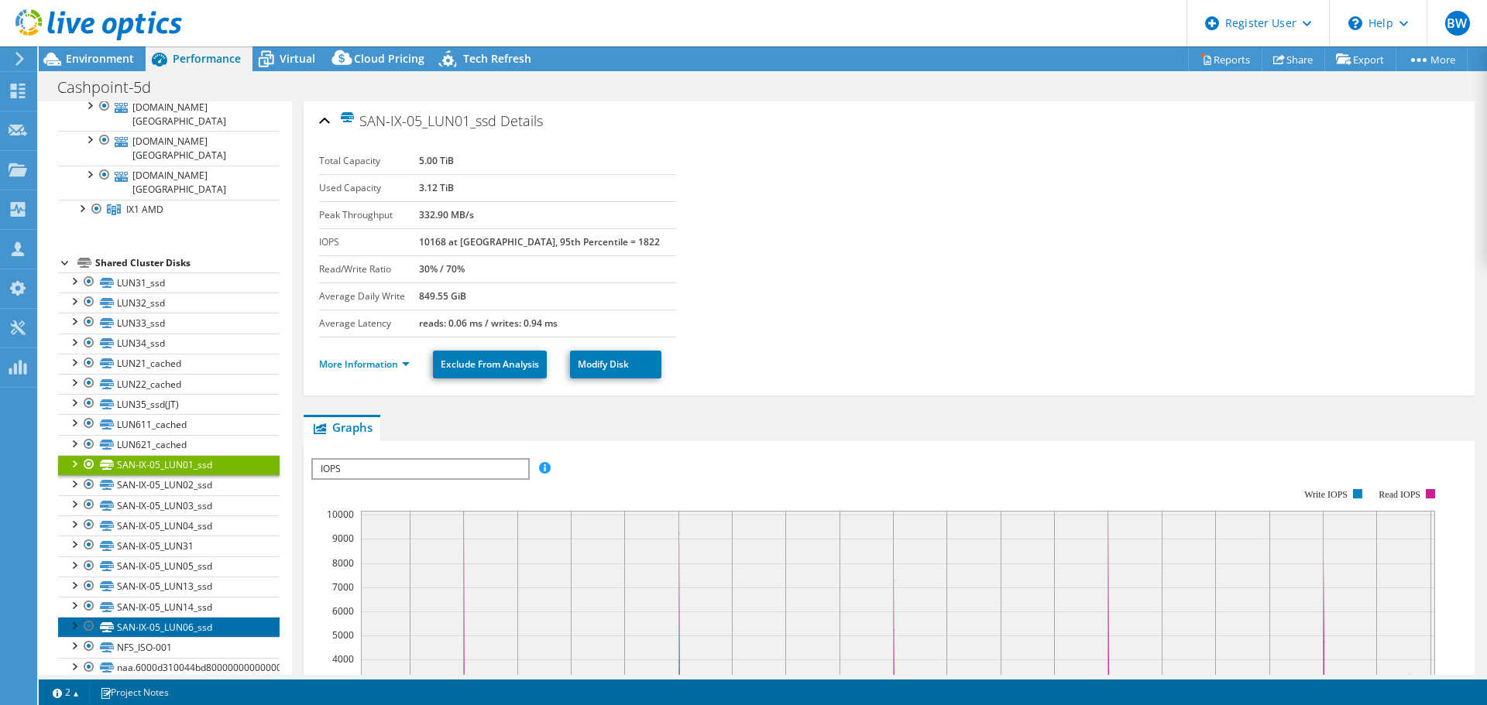
click at [225, 617] on link "SAN-IX-05_LUN06_ssd" at bounding box center [168, 627] width 221 height 20
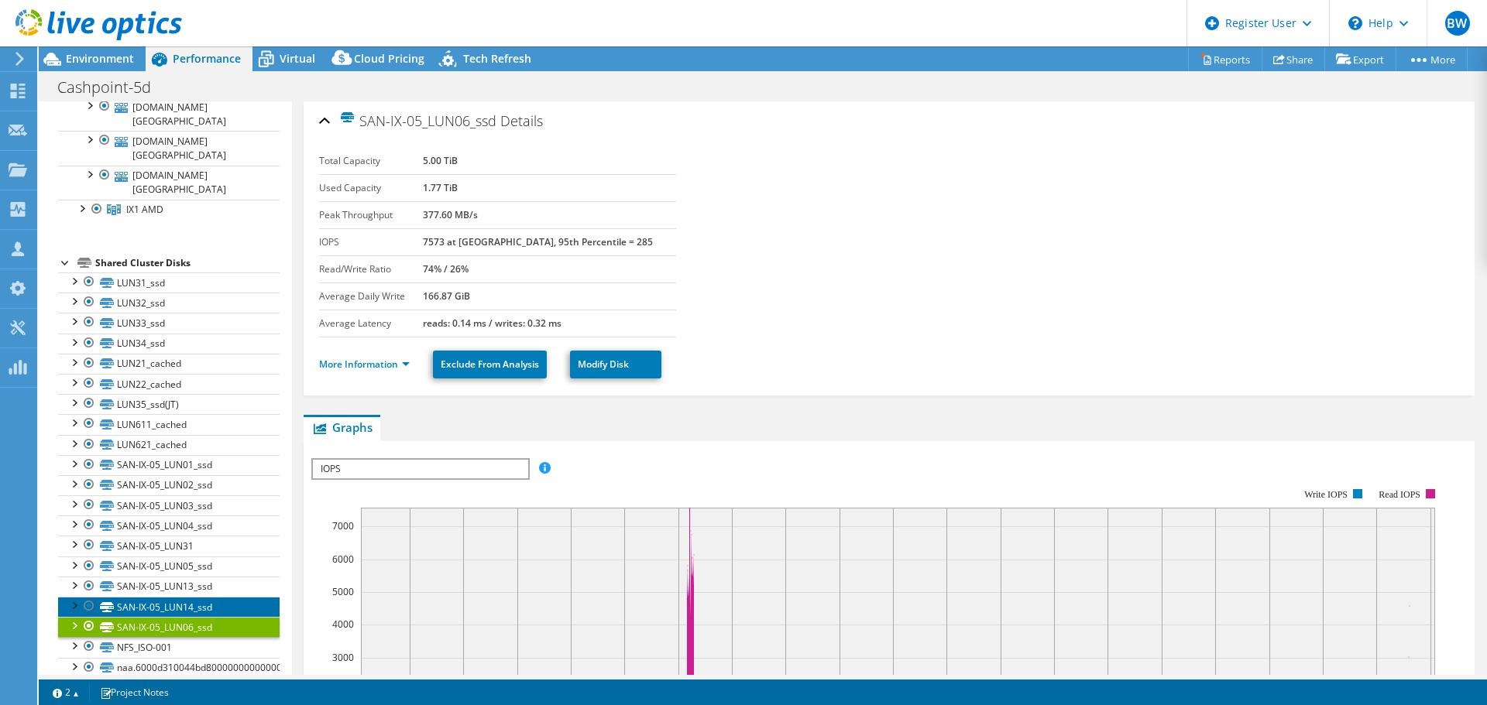
click at [225, 597] on link "SAN-IX-05_LUN14_ssd" at bounding box center [168, 607] width 221 height 20
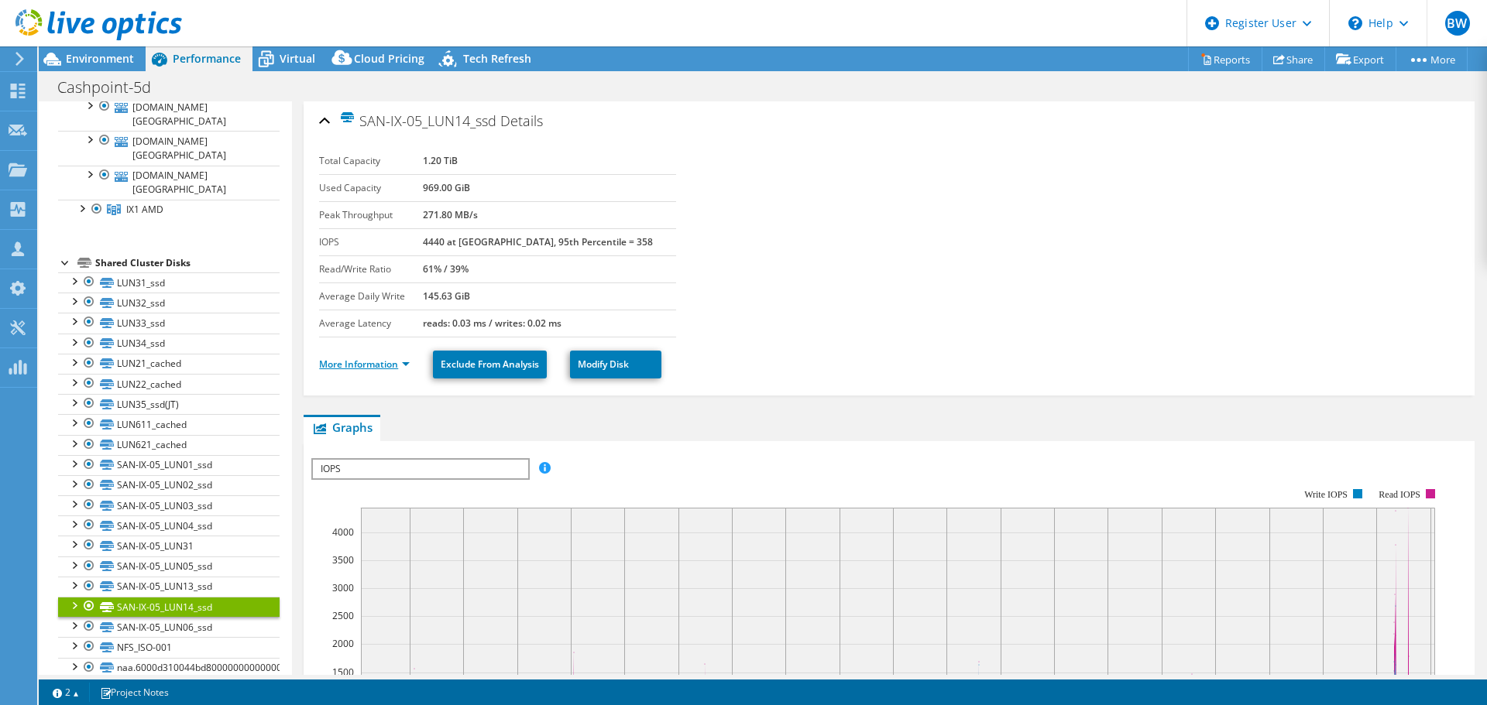
click at [400, 360] on link "More Information" at bounding box center [364, 364] width 91 height 13
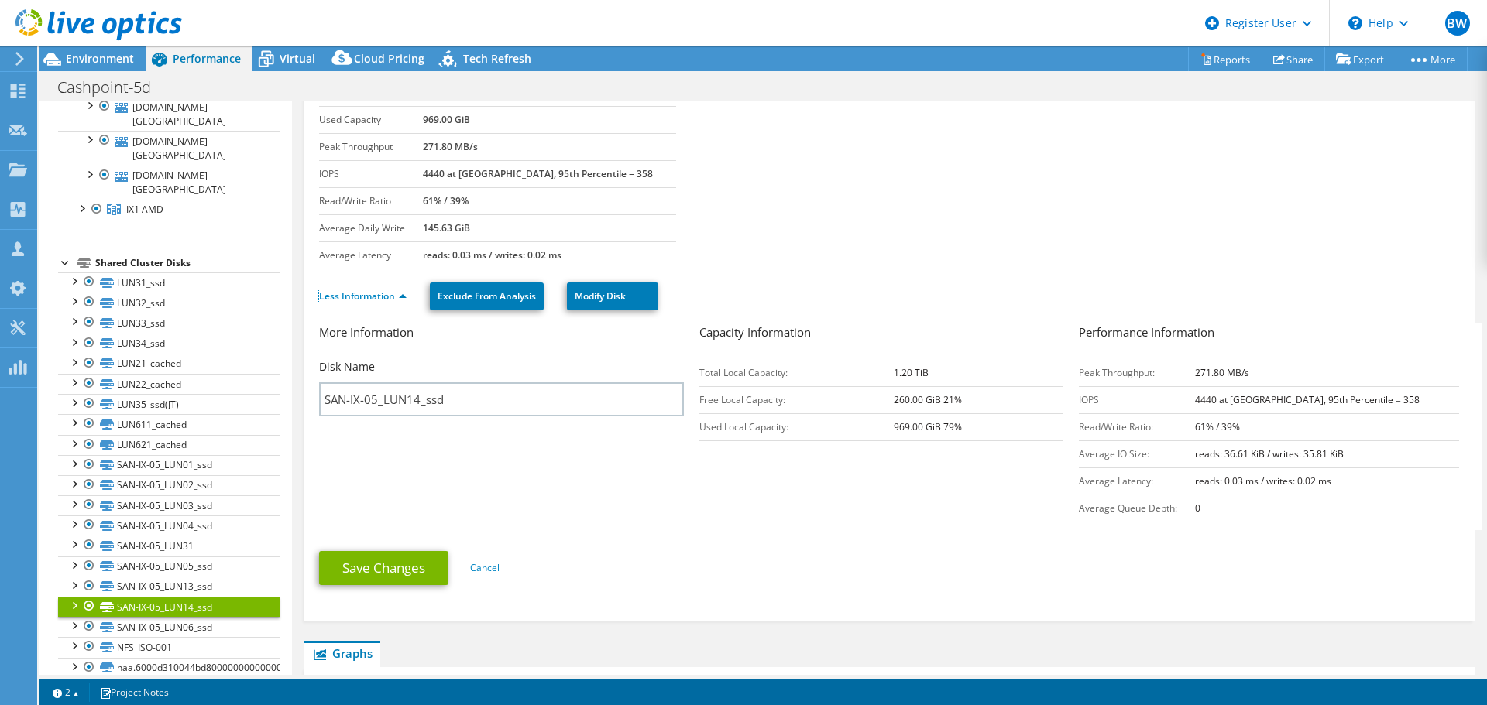
scroll to position [155, 0]
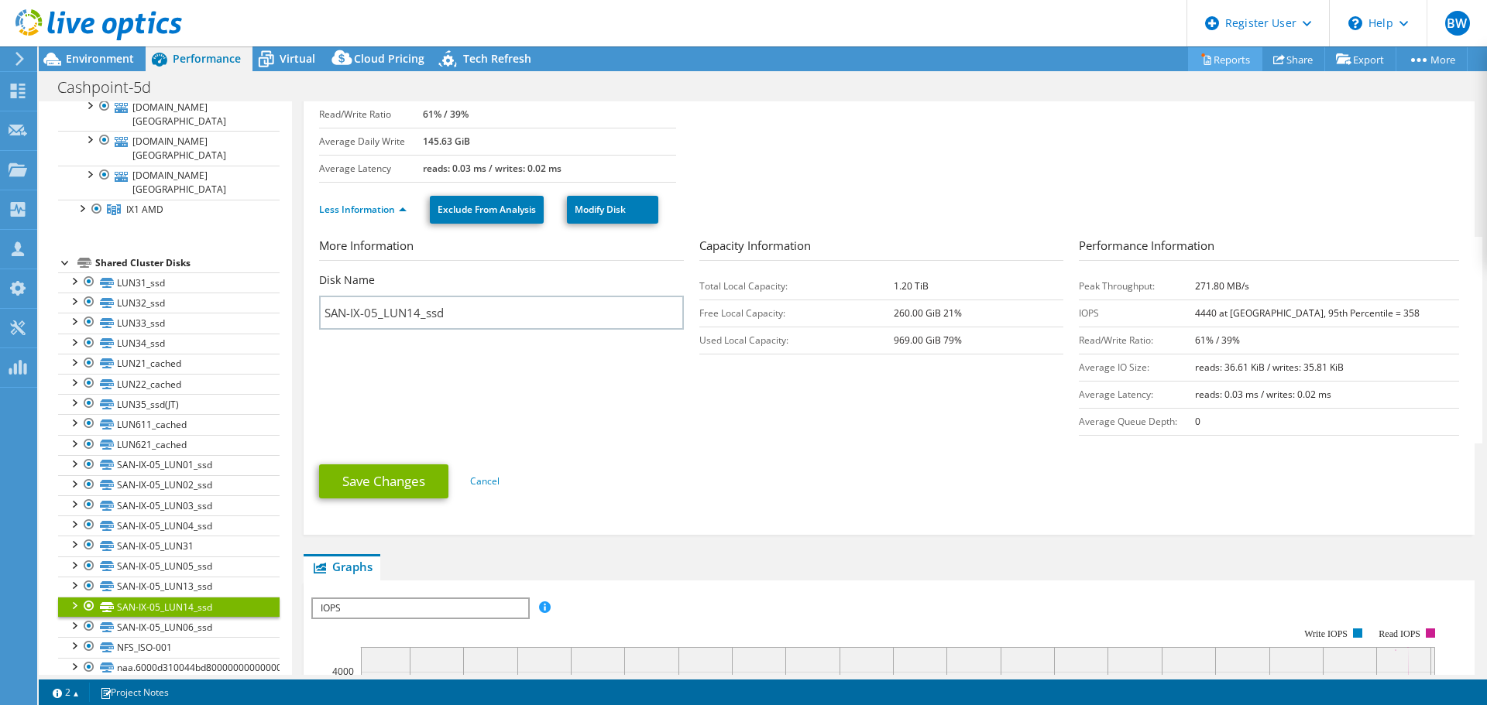
click at [1232, 59] on link "Reports" at bounding box center [1225, 59] width 74 height 24
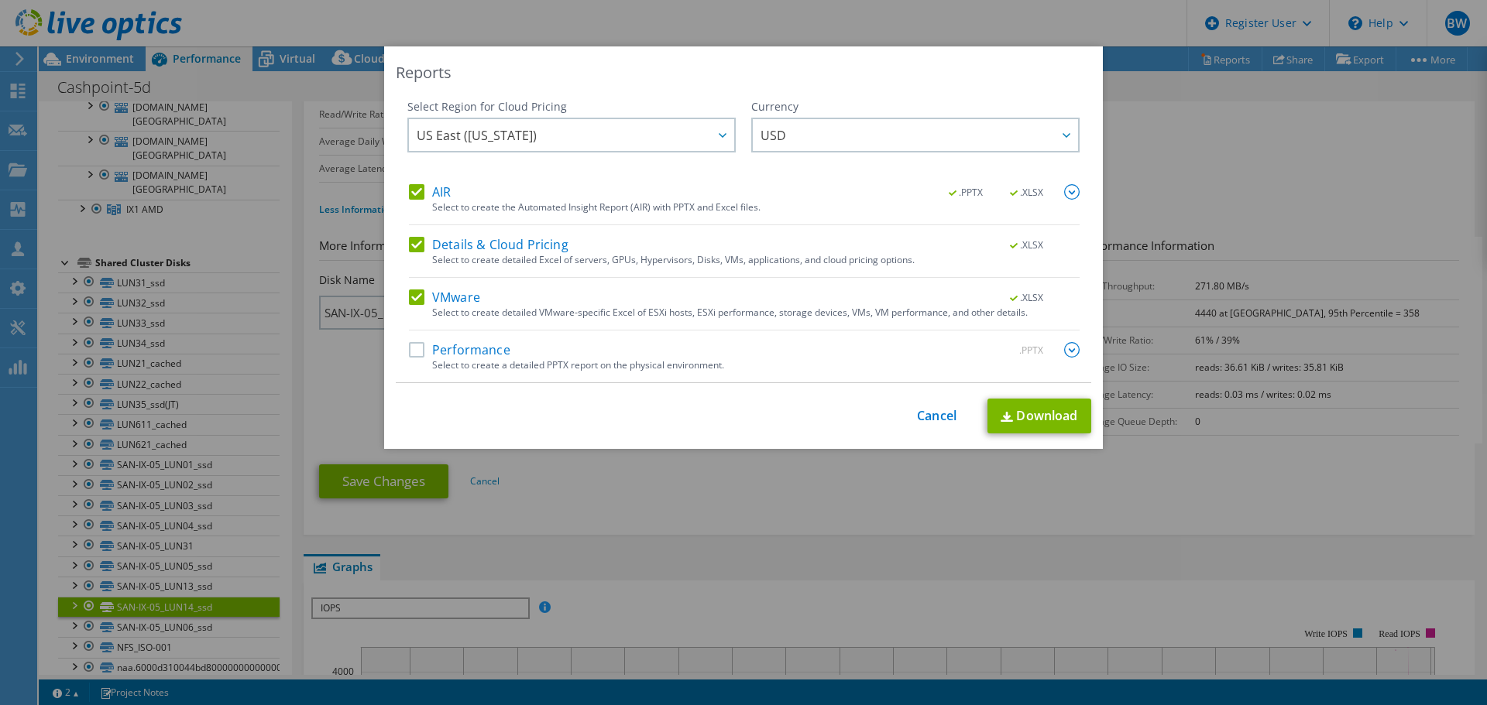
click at [414, 193] on label "AIR" at bounding box center [430, 191] width 42 height 15
click at [0, 0] on input "AIR" at bounding box center [0, 0] width 0 height 0
click at [409, 246] on label "Details & Cloud Pricing" at bounding box center [488, 244] width 159 height 15
click at [0, 0] on input "Details & Cloud Pricing" at bounding box center [0, 0] width 0 height 0
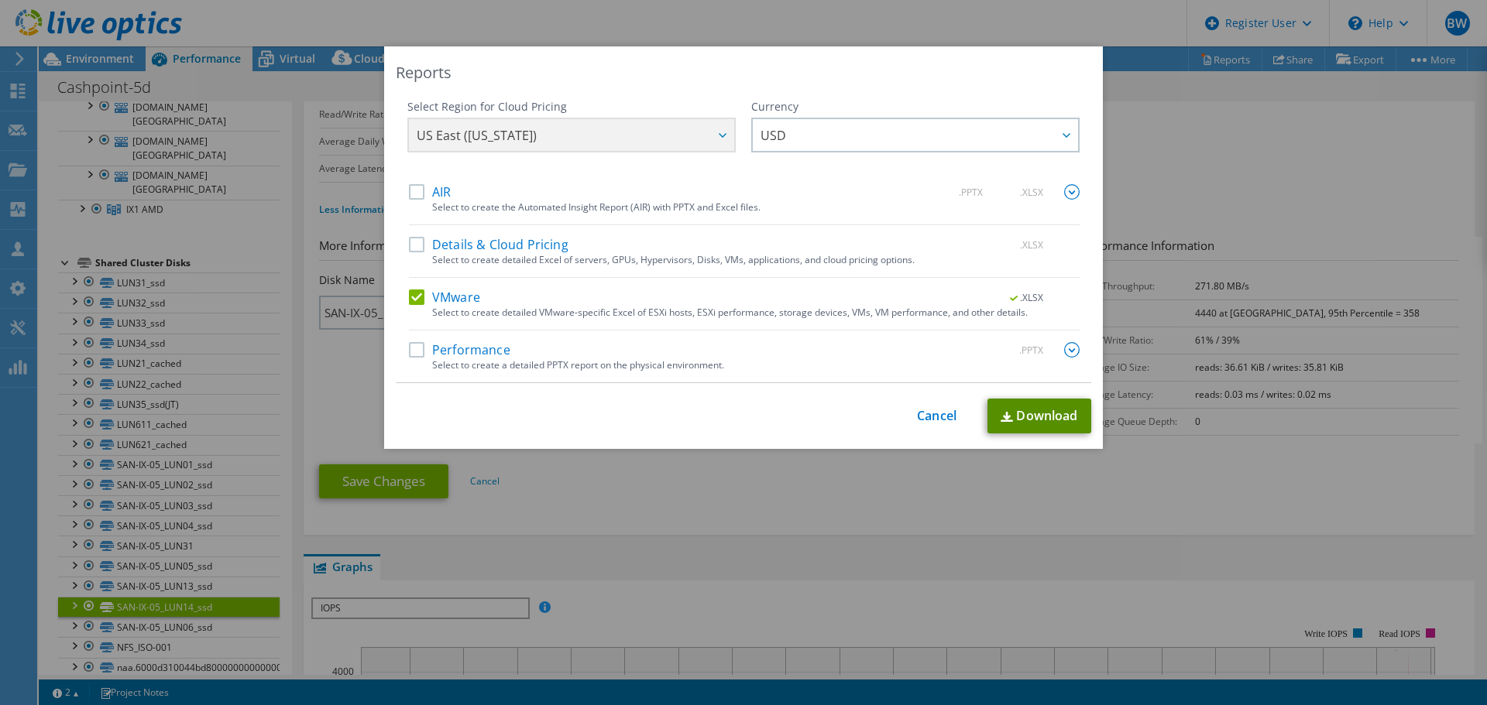
click at [1035, 408] on link "Download" at bounding box center [1039, 416] width 104 height 35
